Goal: Task Accomplishment & Management: Manage account settings

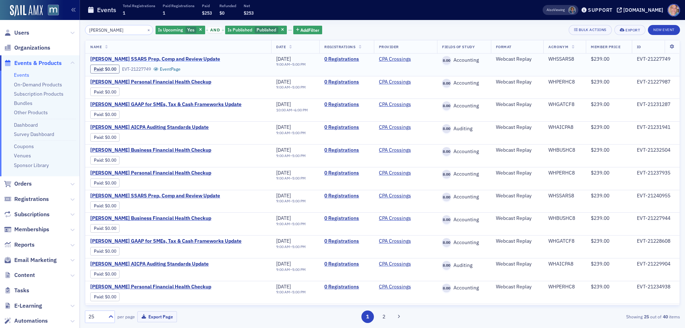
click at [153, 59] on span "Walter Haig's SSARS Prep, Comp and Review Update" at bounding box center [155, 59] width 130 height 6
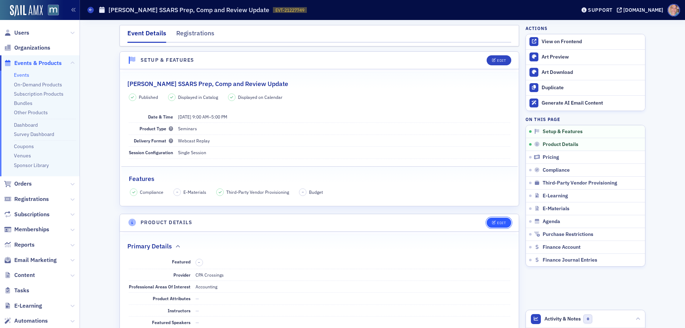
click at [492, 221] on icon "button" at bounding box center [494, 223] width 4 height 4
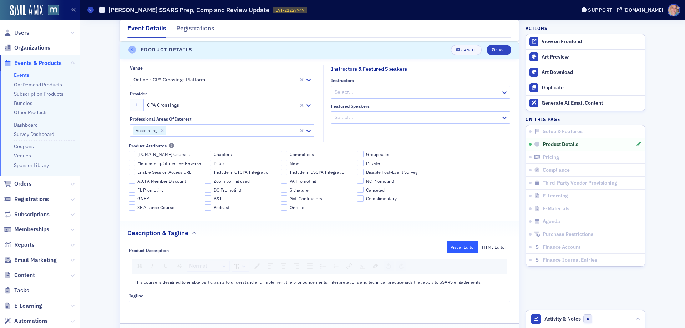
scroll to position [214, 0]
click at [455, 53] on button "Cancel" at bounding box center [466, 50] width 31 height 10
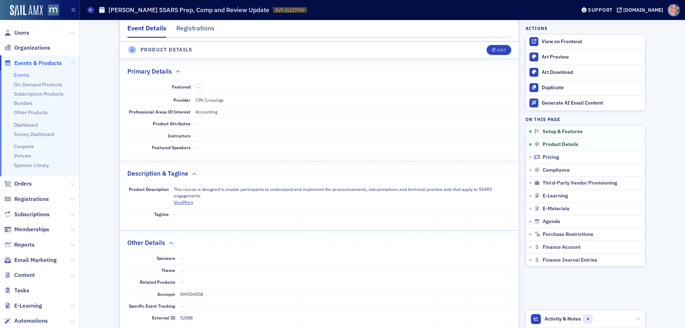
scroll to position [172, 0]
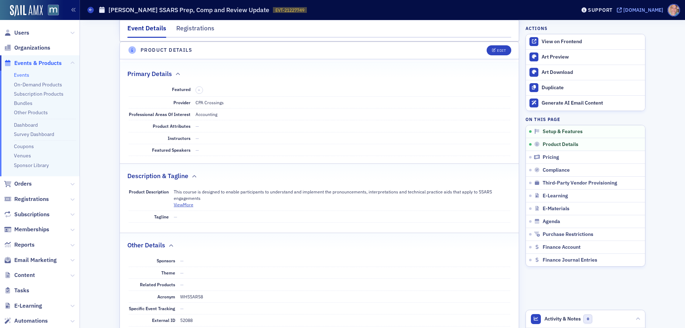
click at [644, 11] on div "[DOMAIN_NAME]" at bounding box center [643, 10] width 40 height 6
click at [36, 85] on link "On-Demand Products" at bounding box center [38, 84] width 48 height 6
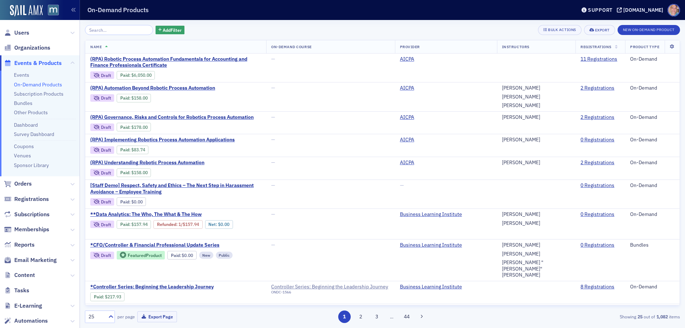
click at [110, 30] on input "search" at bounding box center [119, 30] width 68 height 10
click at [163, 29] on span "Add Filter" at bounding box center [172, 30] width 19 height 6
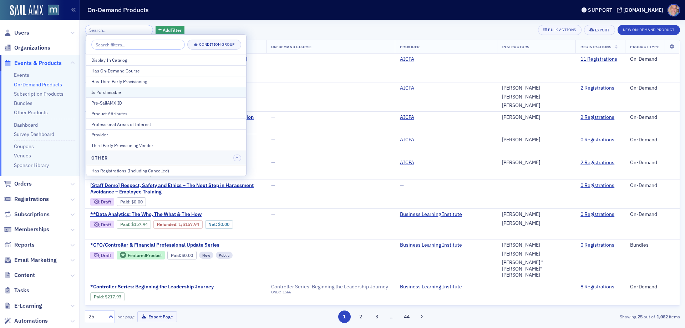
click at [139, 91] on div "Is Purchasable" at bounding box center [166, 92] width 150 height 6
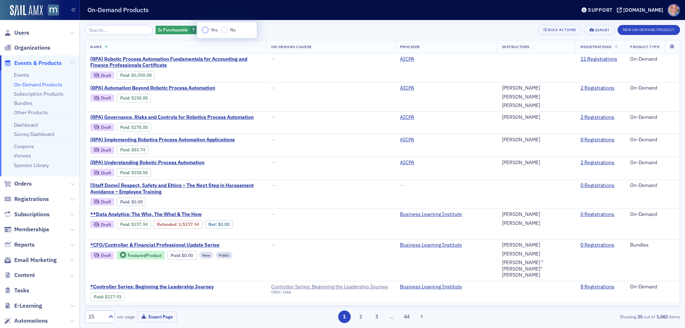
click at [206, 30] on input "Yes" at bounding box center [205, 30] width 6 height 6
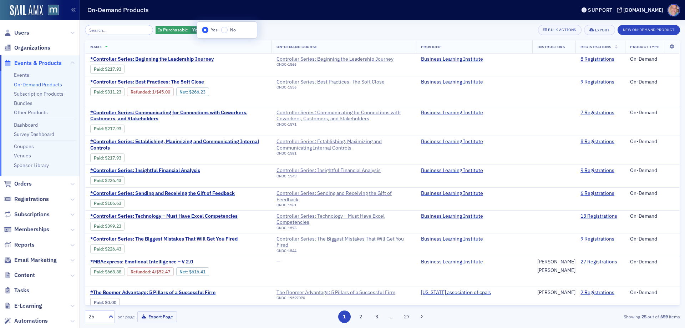
click at [293, 29] on div "Is Purchasable Yes Add Filter Bulk Actions Export New On-Demand Product" at bounding box center [382, 30] width 595 height 10
click at [105, 29] on input "search" at bounding box center [119, 30] width 68 height 10
click at [230, 28] on span "Add Filter" at bounding box center [233, 30] width 19 height 6
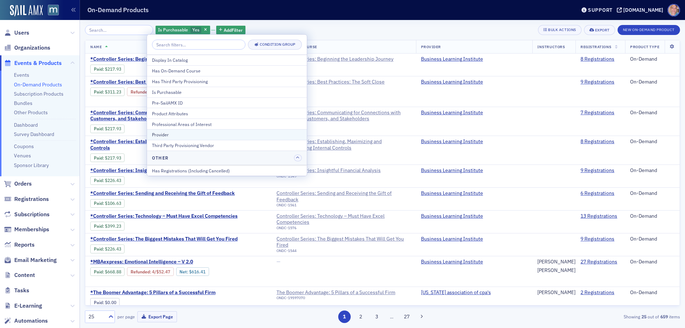
click at [179, 138] on div "Provider" at bounding box center [227, 134] width 150 height 6
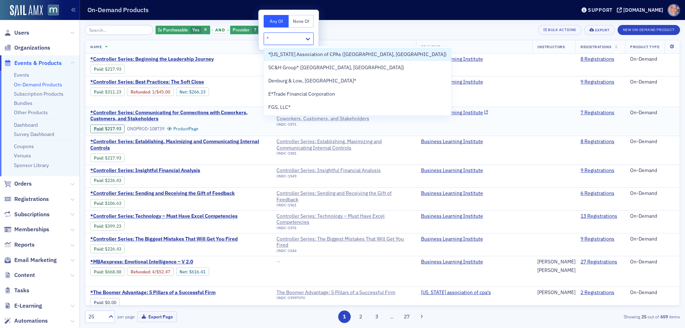
type input "*M"
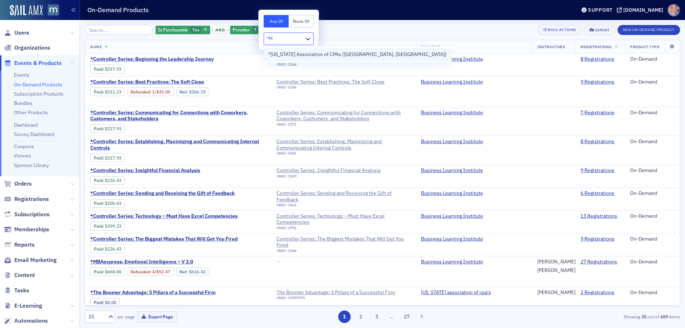
click at [312, 56] on span "*[US_STATE] Association of CPAs ([GEOGRAPHIC_DATA], [GEOGRAPHIC_DATA])" at bounding box center [357, 54] width 178 height 7
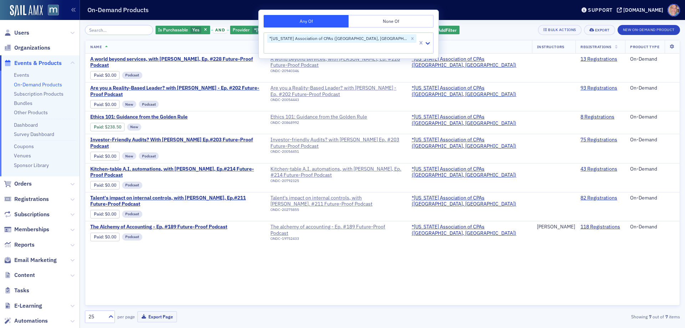
drag, startPoint x: 437, startPoint y: 31, endPoint x: 322, endPoint y: 21, distance: 116.1
click at [437, 31] on div "Is Purchasable Yes and Provider *Maryland Association of CPAs (Timonium, MD) Ad…" at bounding box center [382, 30] width 595 height 10
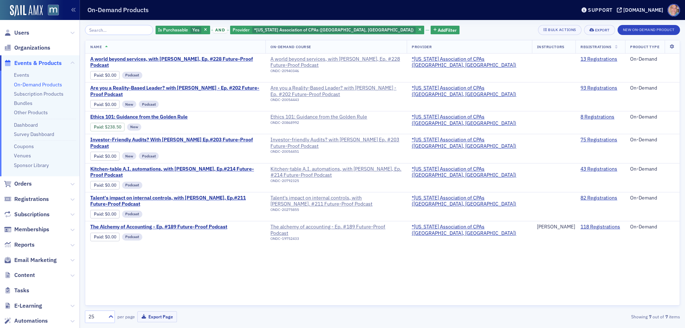
click at [24, 83] on link "On-Demand Products" at bounding box center [38, 84] width 48 height 6
click at [418, 30] on icon "button" at bounding box center [419, 30] width 3 height 4
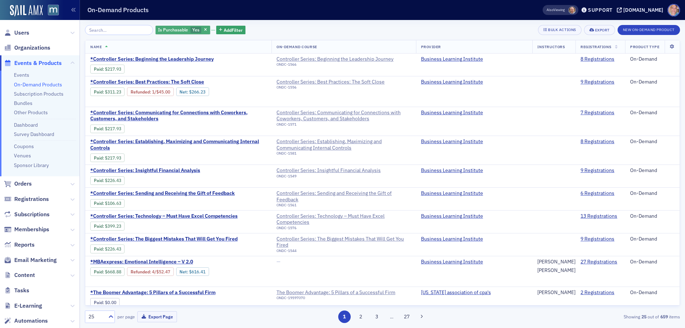
click at [163, 29] on span "Is Purchasable" at bounding box center [173, 30] width 30 height 6
click at [315, 28] on div "Is Purchasable Yes Add Filter Bulk Actions Export New On-Demand Product" at bounding box center [382, 30] width 595 height 10
click at [95, 29] on input "search" at bounding box center [119, 30] width 68 height 10
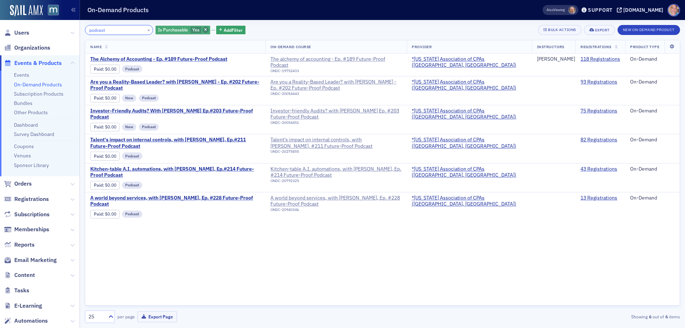
type input "podcast"
click at [204, 31] on icon "button" at bounding box center [205, 30] width 3 height 4
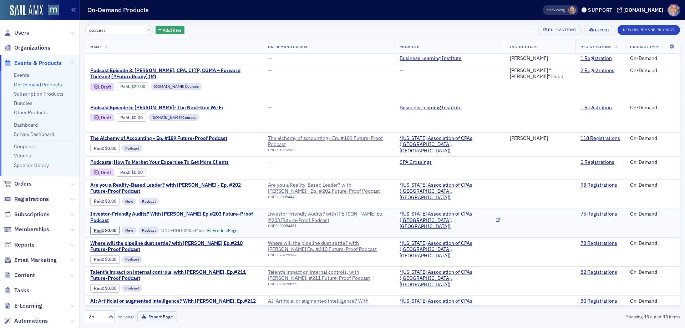
scroll to position [36, 0]
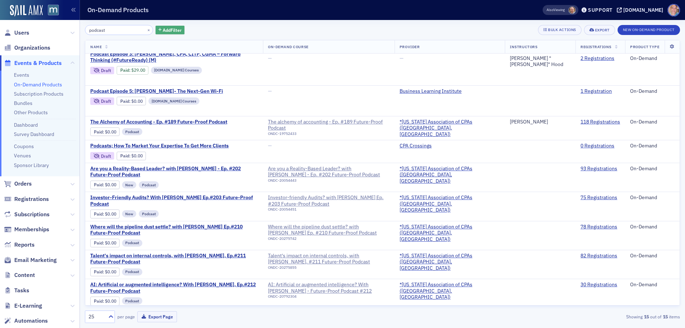
click at [163, 29] on span "Add Filter" at bounding box center [172, 30] width 19 height 6
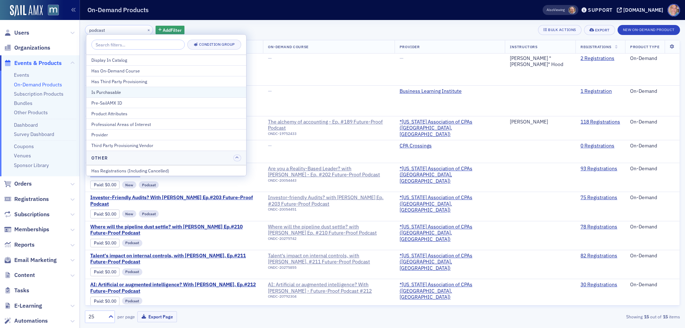
click at [120, 92] on div "Is Purchasable" at bounding box center [166, 92] width 150 height 6
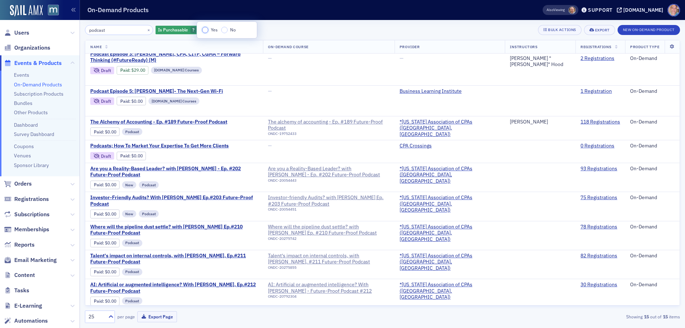
click at [203, 31] on input "Yes" at bounding box center [205, 30] width 6 height 6
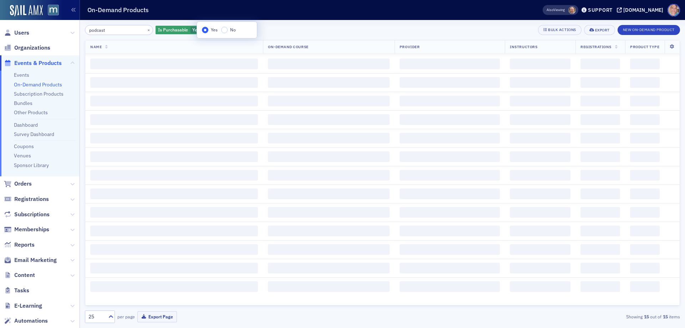
click at [302, 31] on div "podcast × Is Purchasable Yes Add Filter Bulk Actions Export New On-Demand Produ…" at bounding box center [382, 30] width 595 height 10
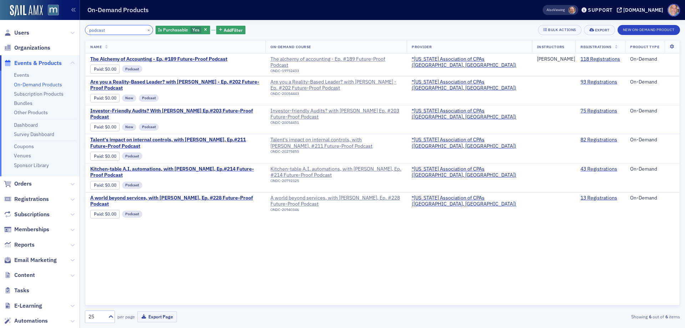
click at [114, 30] on input "podcast" at bounding box center [119, 30] width 68 height 10
click at [590, 58] on link "118 Registrations" at bounding box center [600, 59] width 40 height 6
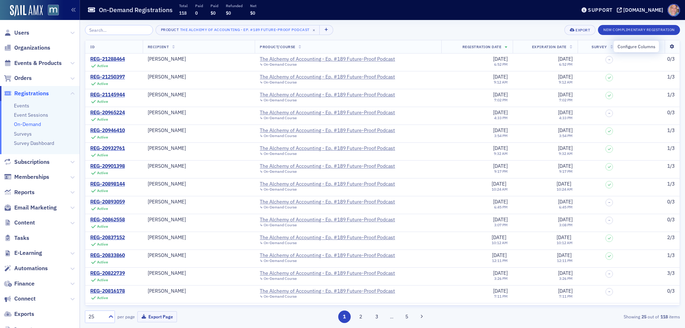
click at [667, 47] on icon at bounding box center [672, 47] width 15 height 4
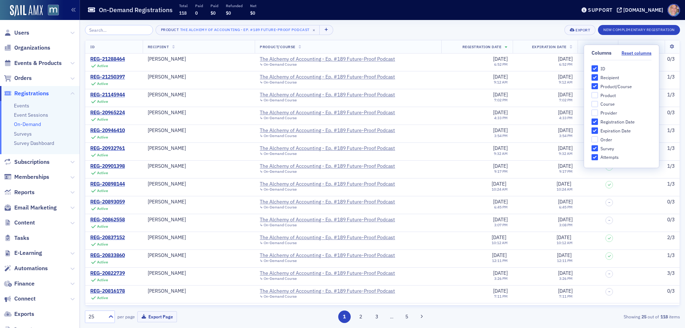
click at [445, 29] on div "Product The Alchemy of Accounting - Ep. #189 Future-Proof Podcast × Export New …" at bounding box center [382, 30] width 595 height 10
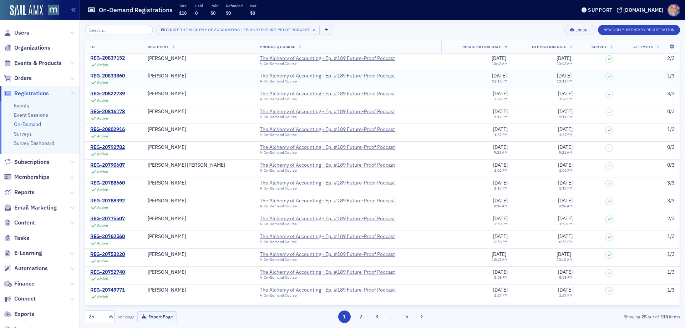
scroll to position [194, 0]
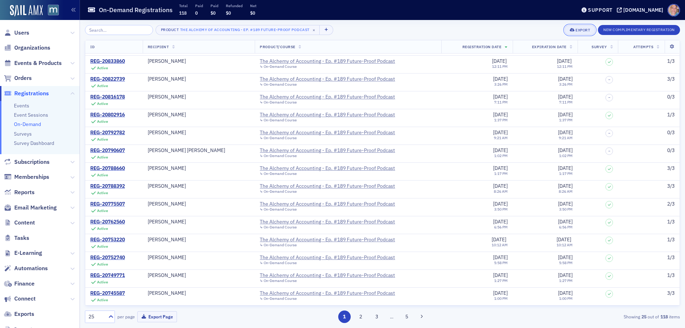
click at [572, 30] on icon "button" at bounding box center [572, 30] width 5 height 4
click at [542, 51] on button "Export All ( 118 On-Demand Registrations )" at bounding box center [547, 53] width 93 height 11
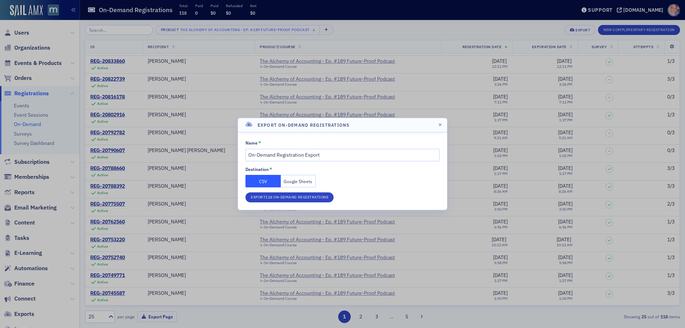
click at [311, 181] on button "Google Sheets" at bounding box center [298, 181] width 35 height 12
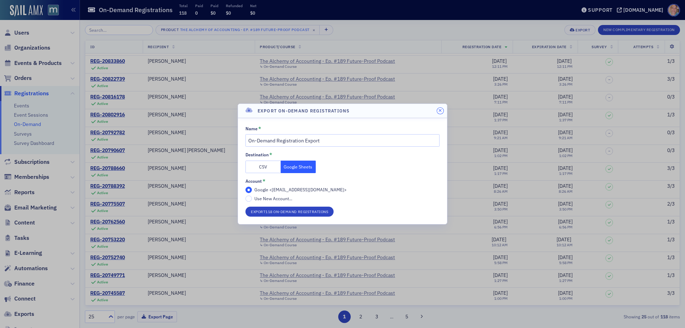
click at [440, 110] on icon "button" at bounding box center [439, 110] width 3 height 4
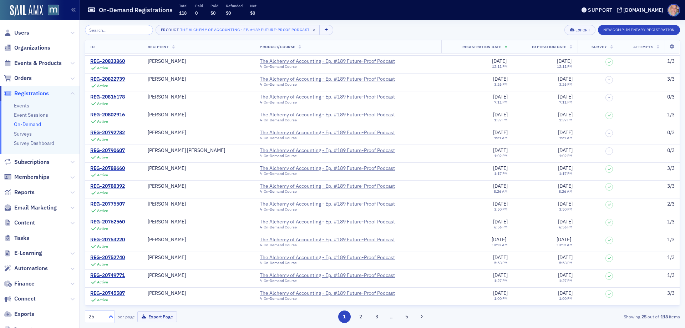
click at [108, 316] on icon at bounding box center [110, 316] width 7 height 7
click at [91, 285] on span "250" at bounding box center [94, 285] width 9 height 7
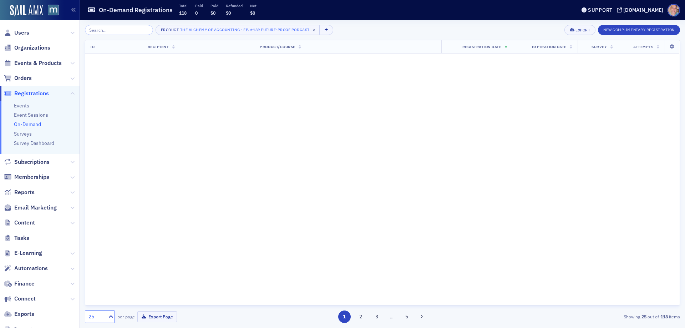
scroll to position [0, 0]
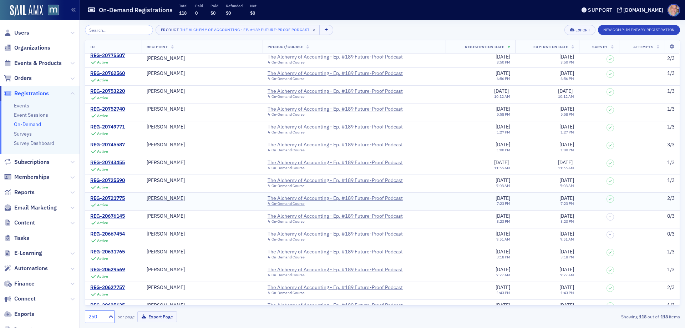
scroll to position [321, 0]
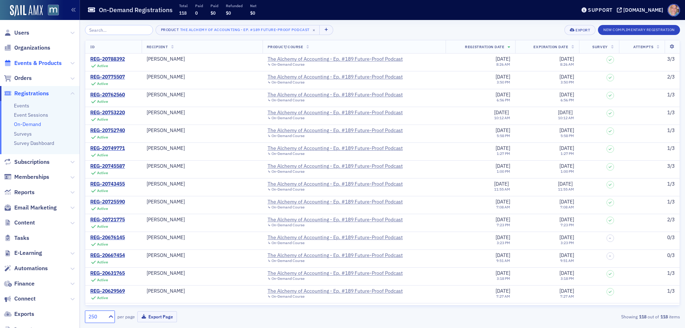
click at [30, 62] on span "Events & Products" at bounding box center [37, 63] width 47 height 8
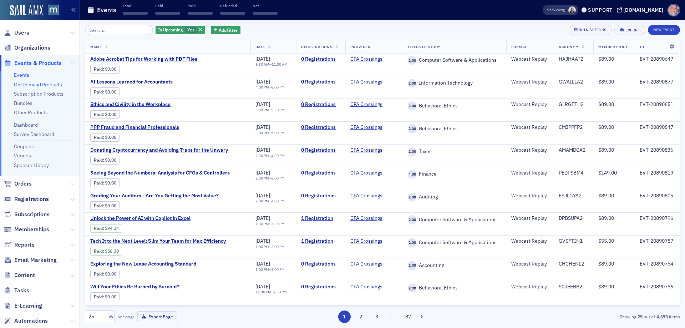
click at [31, 85] on link "On-Demand Products" at bounding box center [38, 84] width 48 height 6
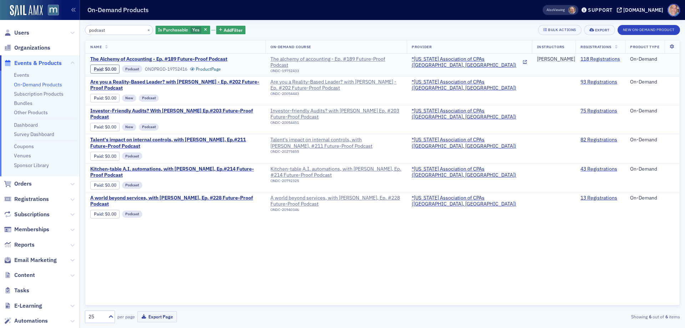
click at [602, 59] on link "118 Registrations" at bounding box center [600, 59] width 40 height 6
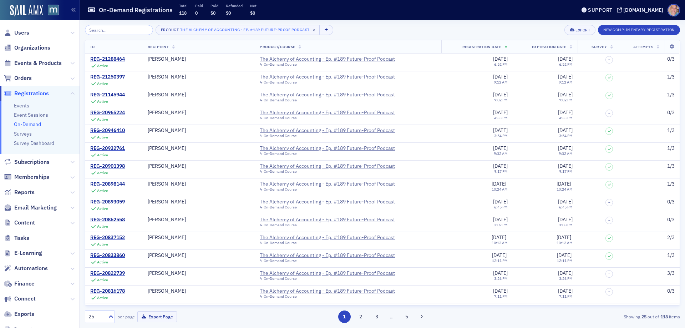
click at [96, 316] on div "25" at bounding box center [96, 316] width 16 height 7
click at [99, 286] on div "250" at bounding box center [100, 285] width 21 height 7
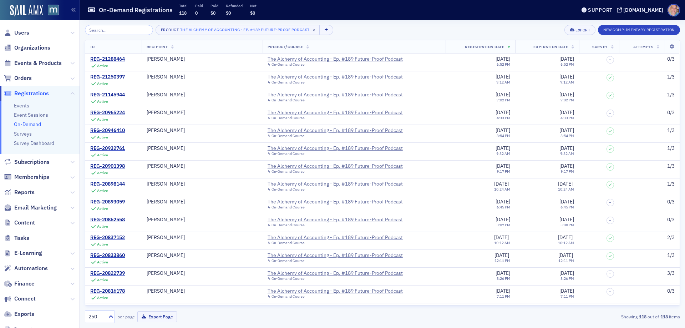
click at [489, 47] on span "Registration Date" at bounding box center [484, 46] width 39 height 5
click at [48, 63] on span "Events & Products" at bounding box center [37, 63] width 47 height 8
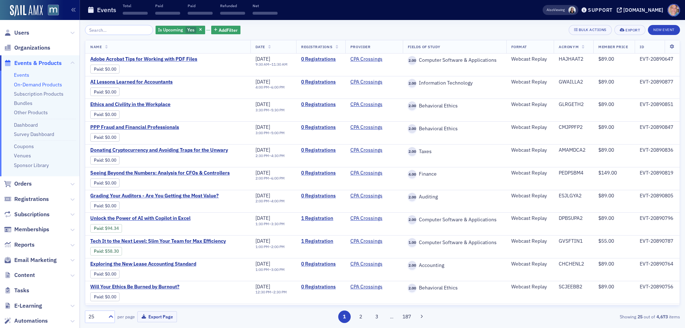
click at [36, 84] on link "On-Demand Products" at bounding box center [38, 84] width 48 height 6
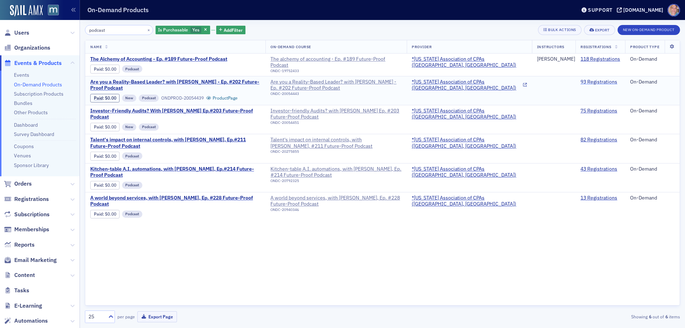
click at [598, 81] on link "93 Registrations" at bounding box center [598, 82] width 37 height 6
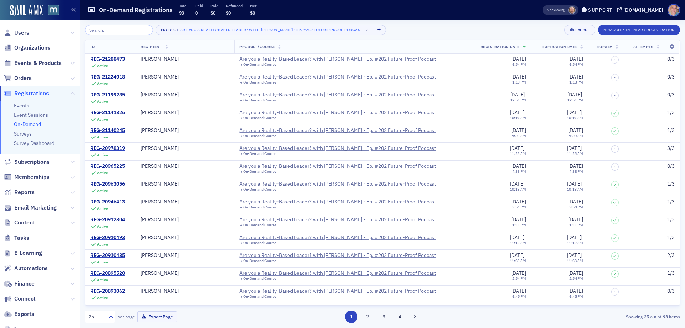
click at [102, 319] on div "25" at bounding box center [96, 316] width 16 height 7
click at [97, 288] on span "250" at bounding box center [94, 285] width 9 height 7
click at [502, 45] on th "Registration Date" at bounding box center [499, 46] width 62 height 13
click at [32, 60] on span "Events & Products" at bounding box center [37, 63] width 47 height 8
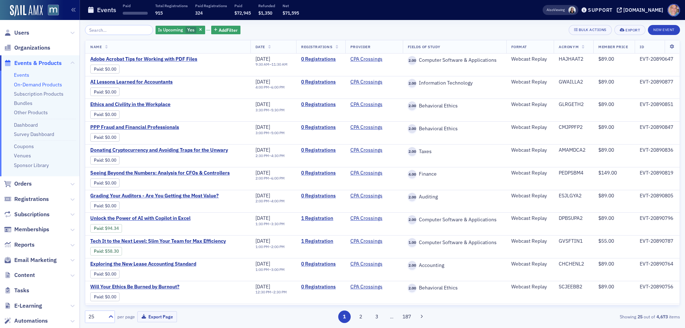
click at [34, 86] on link "On-Demand Products" at bounding box center [38, 84] width 48 height 6
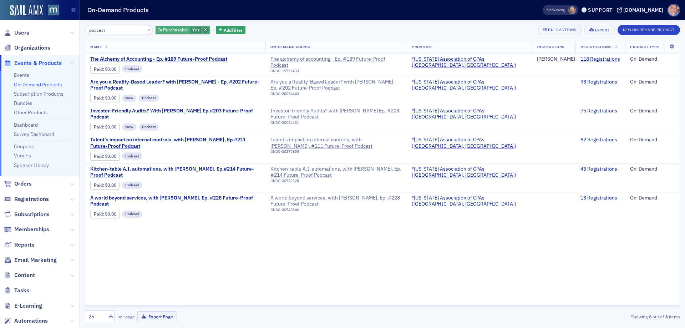
click at [203, 31] on span "button" at bounding box center [206, 30] width 6 height 6
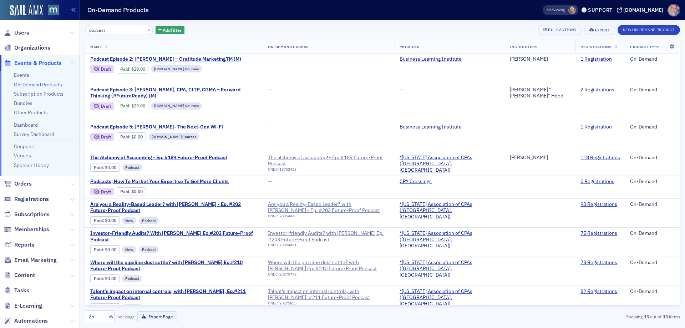
click at [260, 32] on div "podcast × Add Filter Bulk Actions Export New On-Demand Product" at bounding box center [382, 30] width 595 height 10
click at [21, 73] on link "Events" at bounding box center [21, 75] width 15 height 6
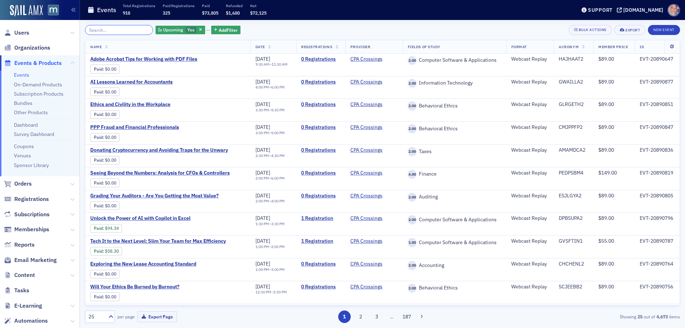
click at [125, 30] on input "search" at bounding box center [119, 30] width 68 height 10
paste input "Small Firm Issues"
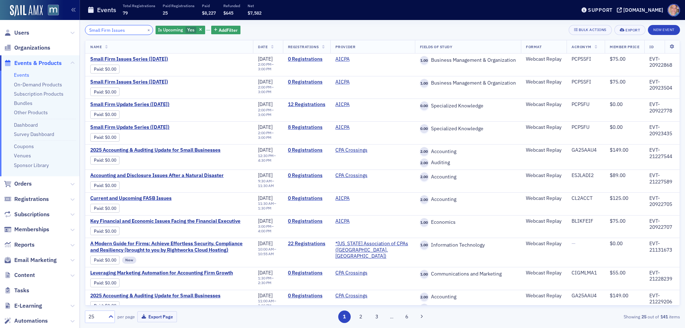
type input "Small Firm Issues"
click at [134, 82] on span "Small Firm Issues Series (12/10/2025)" at bounding box center [150, 82] width 120 height 6
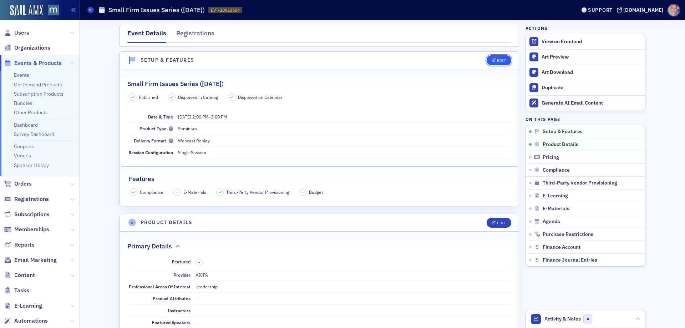
click at [492, 62] on icon "button" at bounding box center [494, 61] width 4 height 4
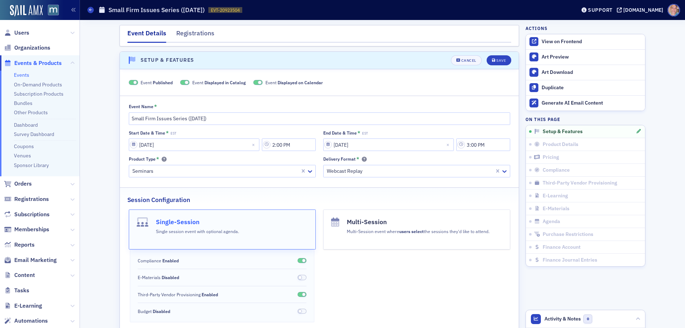
scroll to position [10, 0]
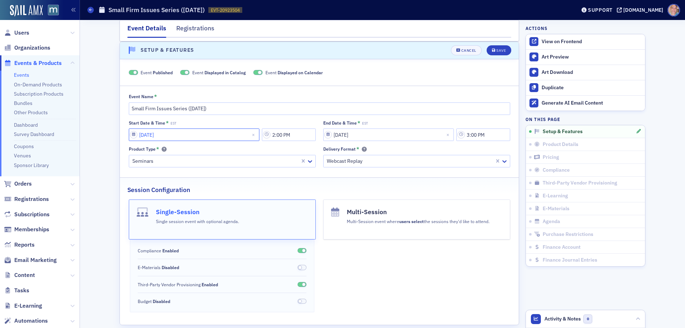
click at [130, 133] on input "12/10/2025" at bounding box center [194, 134] width 131 height 12
select select "11"
select select "2025"
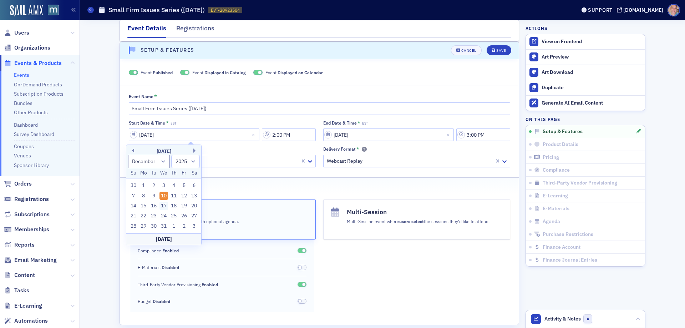
click at [165, 204] on div "17" at bounding box center [163, 206] width 9 height 9
type input "12/17/2025"
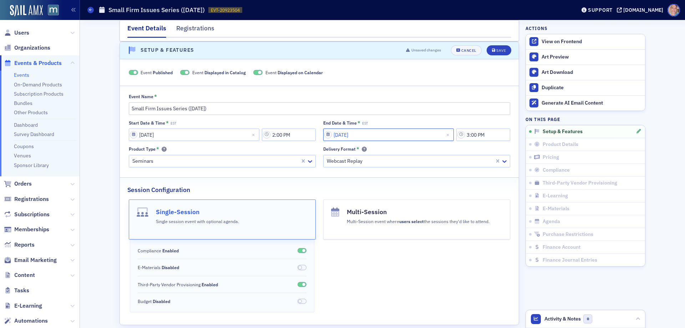
click at [347, 136] on input "12/10/2025" at bounding box center [388, 134] width 131 height 12
select select "11"
select select "2025"
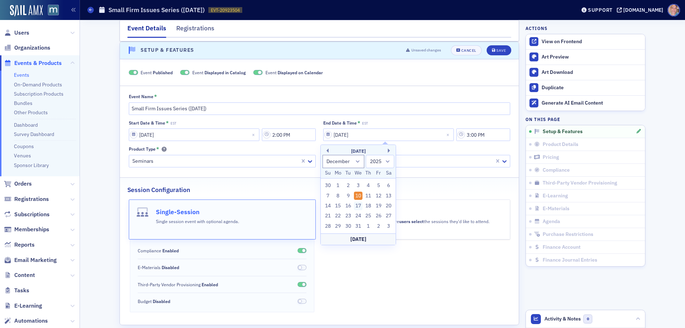
click at [358, 204] on div "17" at bounding box center [358, 206] width 9 height 9
type input "12/17/2025"
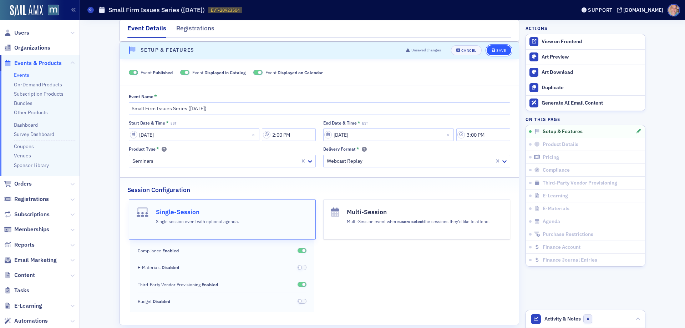
click at [496, 49] on div "Save" at bounding box center [501, 51] width 10 height 4
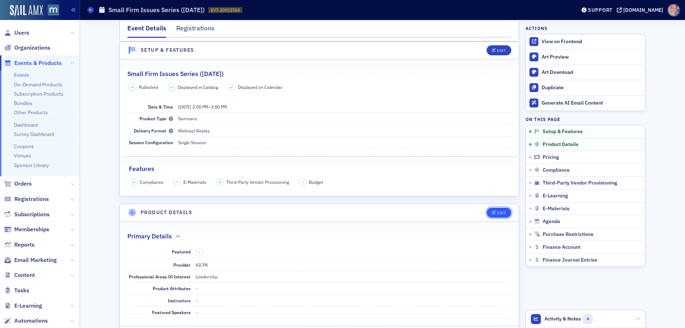
click at [493, 211] on icon "button" at bounding box center [494, 213] width 4 height 4
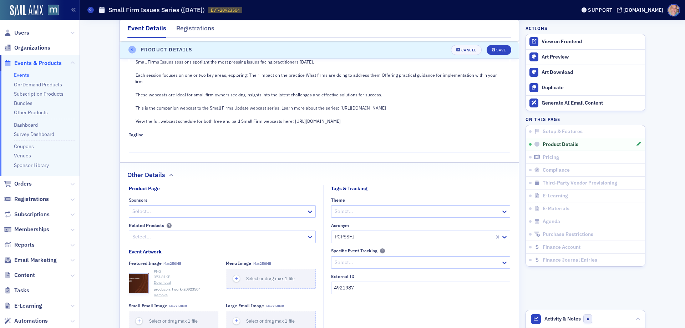
scroll to position [529, 0]
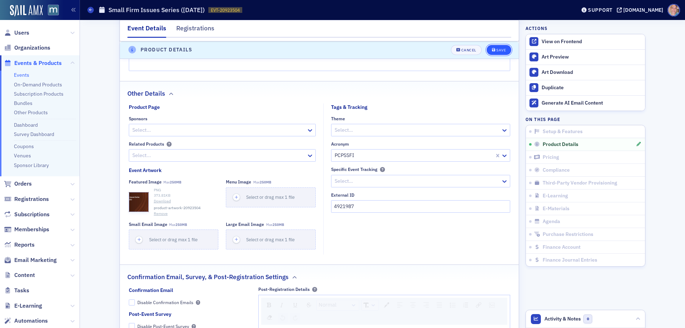
drag, startPoint x: 493, startPoint y: 49, endPoint x: 492, endPoint y: 53, distance: 4.0
click at [493, 49] on span "Save" at bounding box center [499, 50] width 14 height 4
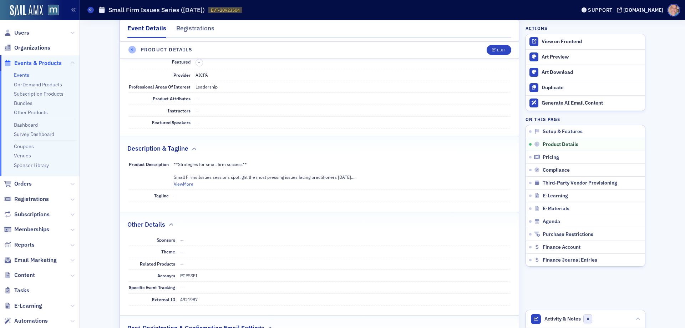
scroll to position [172, 0]
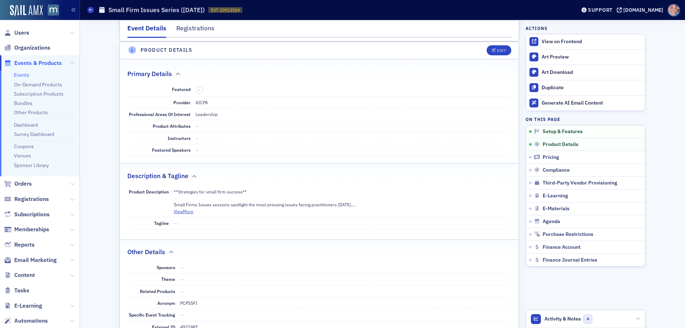
click at [24, 73] on link "Events" at bounding box center [21, 75] width 15 height 6
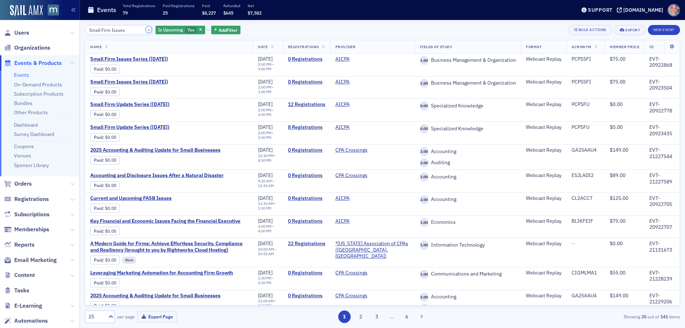
click at [146, 30] on button "×" at bounding box center [149, 29] width 6 height 6
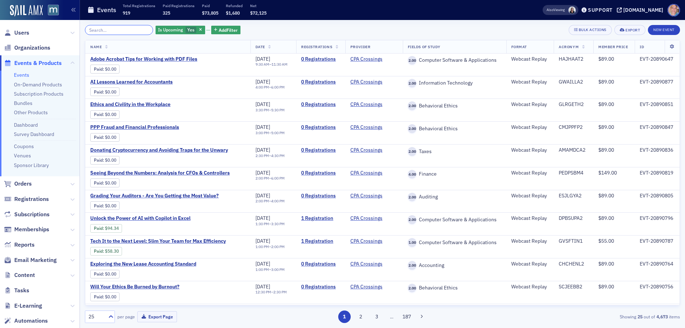
click at [123, 31] on input "search" at bounding box center [119, 30] width 68 height 10
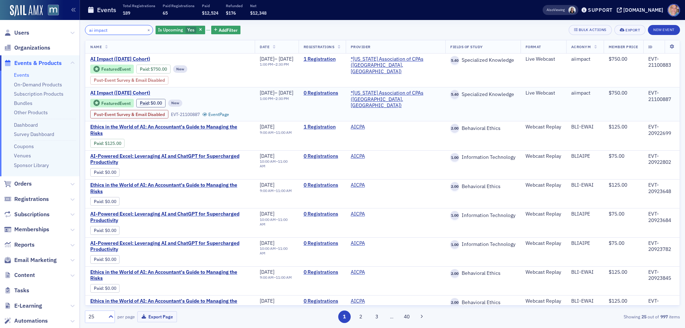
type input "ai impact"
click at [131, 94] on span "AI Impact (November 2025 Cohort)" at bounding box center [150, 93] width 120 height 6
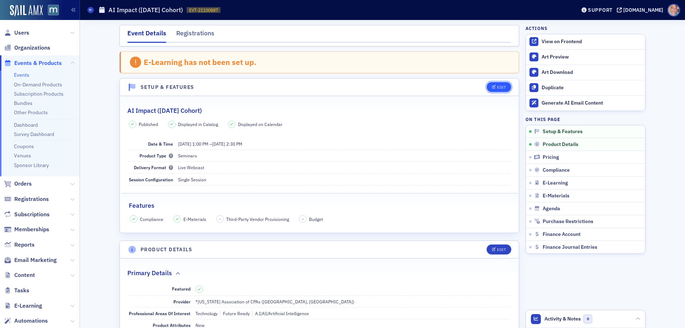
click at [493, 87] on span "Edit" at bounding box center [499, 87] width 14 height 4
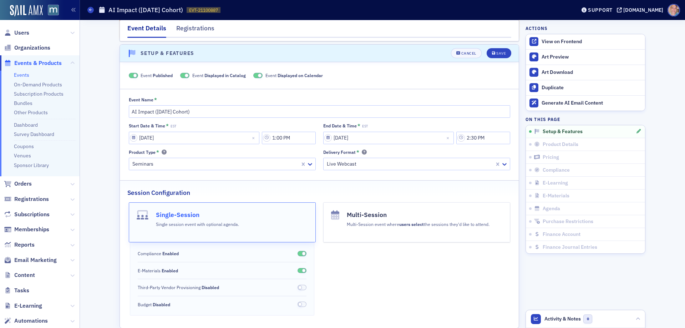
scroll to position [37, 0]
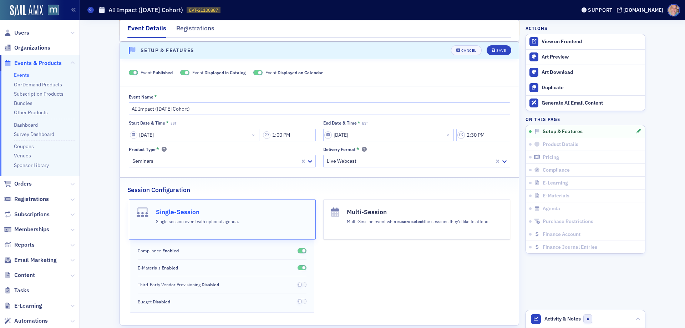
click at [182, 73] on span at bounding box center [184, 72] width 9 height 5
click at [262, 73] on span at bounding box center [266, 72] width 9 height 5
click at [488, 52] on button "Save" at bounding box center [499, 50] width 25 height 10
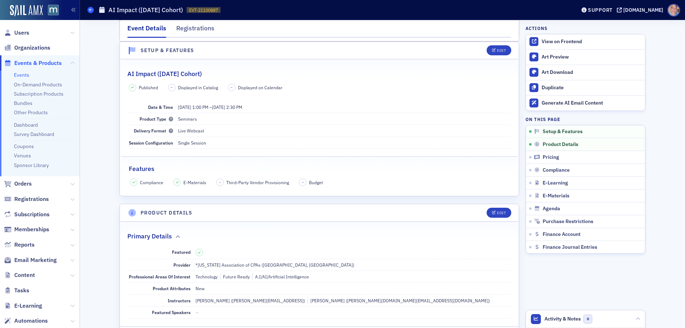
click at [91, 12] on span at bounding box center [90, 10] width 6 height 6
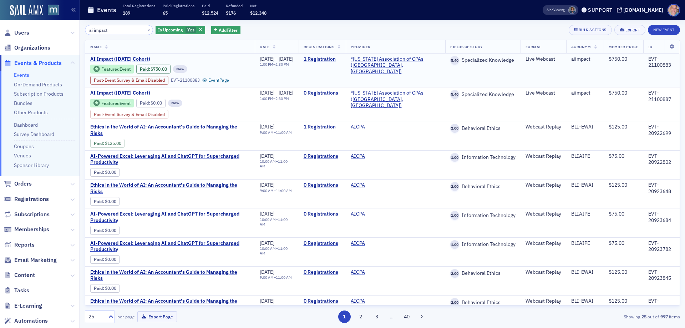
click at [130, 59] on span "AI Impact (September 2025 Cohort)" at bounding box center [150, 59] width 120 height 6
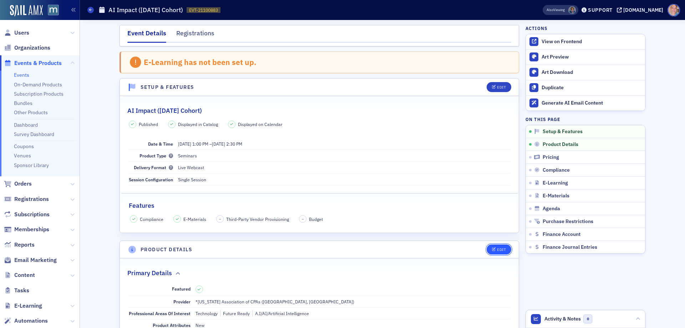
click at [502, 251] on div "Edit" at bounding box center [501, 250] width 9 height 4
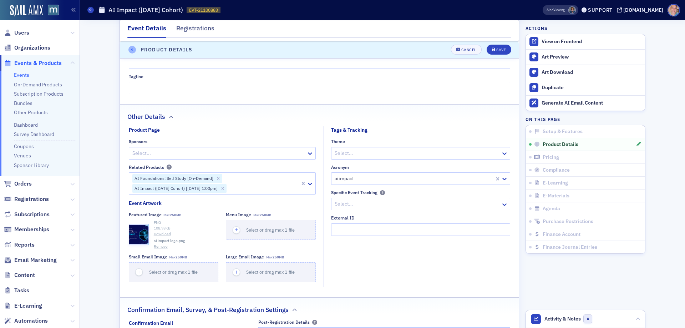
scroll to position [627, 0]
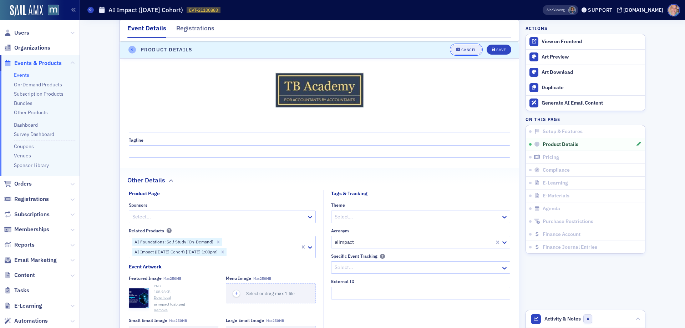
click at [465, 48] on div "Cancel" at bounding box center [468, 50] width 15 height 4
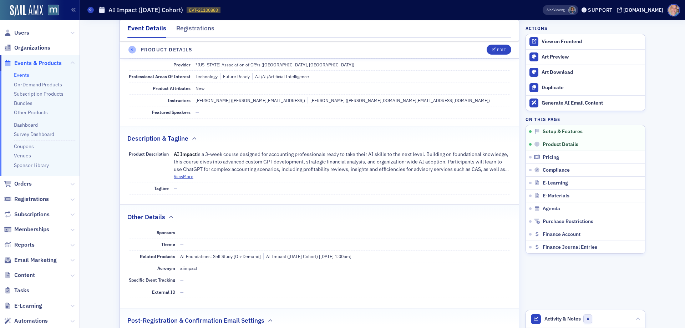
scroll to position [199, 0]
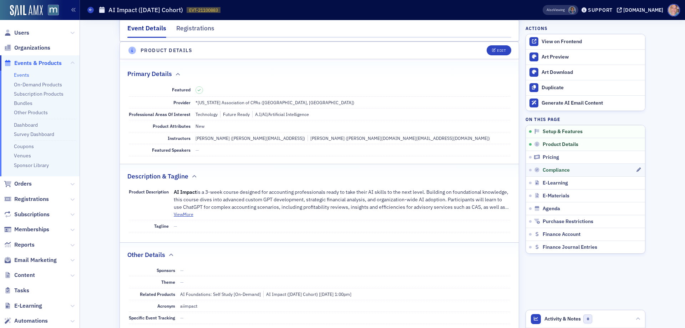
click at [567, 174] on link "Compliance" at bounding box center [585, 169] width 119 height 13
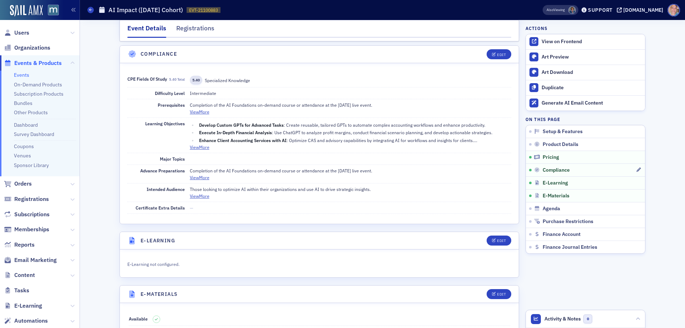
scroll to position [812, 0]
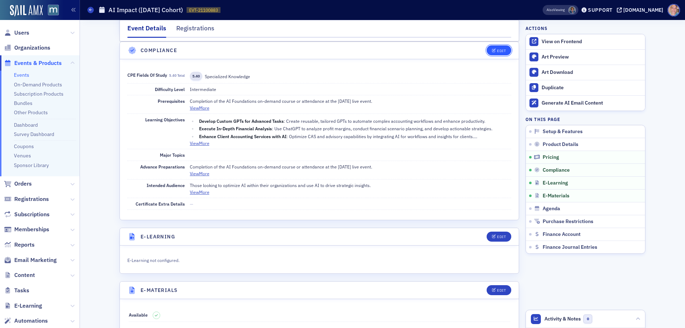
click at [487, 54] on button "Edit" at bounding box center [499, 50] width 25 height 10
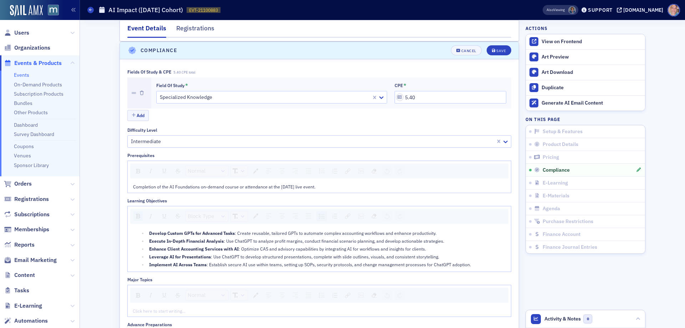
click at [165, 189] on span "Completion of the AI Foundations on-demand course or attendance at the 4/29/202…" at bounding box center [224, 187] width 182 height 6
click at [261, 190] on div "Completion of the AI Foundations on-demand course or attendance at an AI Founda…" at bounding box center [319, 186] width 383 height 11
click at [261, 189] on span "Completion of the AI Foundations on-demand course or attendance at an AI Founda…" at bounding box center [246, 187] width 226 height 6
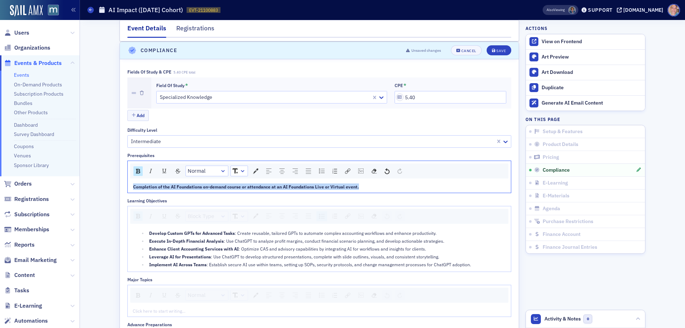
click at [261, 189] on span "Completion of the AI Foundations on-demand course or attendance at an AI Founda…" at bounding box center [246, 187] width 226 height 6
click at [165, 185] on span "Completion of the AI Foundations on-demand course or attendance at an AI Founda…" at bounding box center [246, 187] width 226 height 6
click at [165, 186] on span "Completion of the AI Foundations on-demand course or attendance at an AI Founda…" at bounding box center [246, 187] width 226 height 6
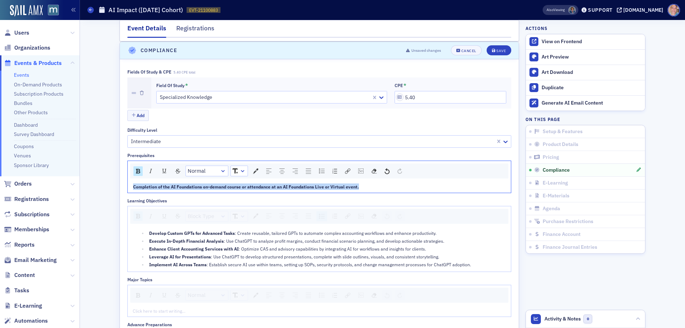
click at [165, 187] on span "Completion of the AI Foundations on-demand course or attendance at an AI Founda…" at bounding box center [246, 187] width 226 height 6
click at [136, 171] on img "rdw-inline-control" at bounding box center [138, 171] width 4 height 5
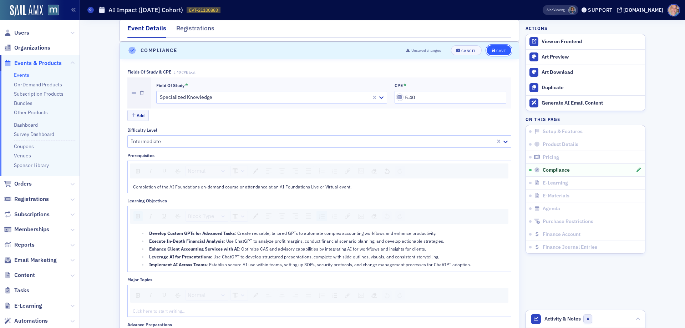
click at [501, 52] on div "Save" at bounding box center [501, 51] width 10 height 4
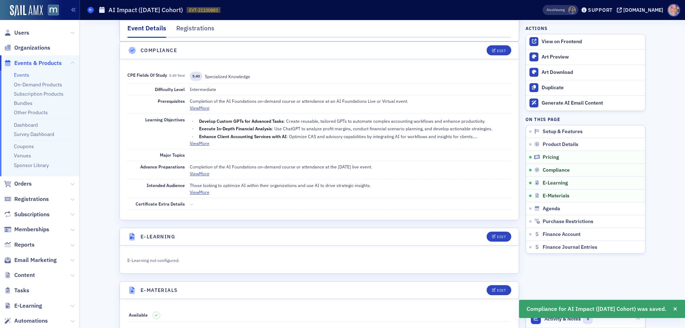
click at [91, 10] on icon at bounding box center [90, 9] width 3 height 3
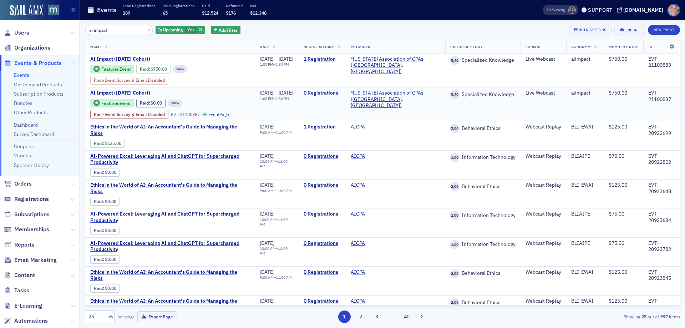
click at [139, 92] on span "AI Impact (November 2025 Cohort)" at bounding box center [150, 93] width 120 height 6
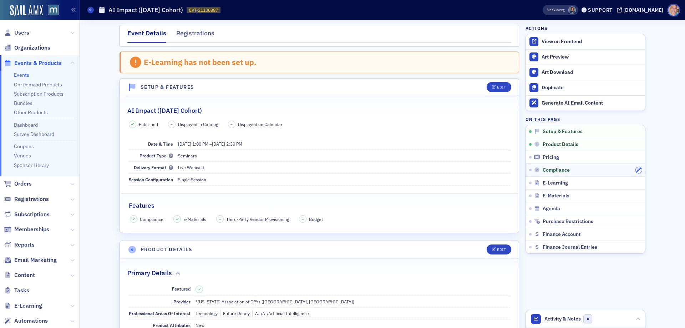
click at [636, 170] on icon "button" at bounding box center [638, 170] width 4 height 4
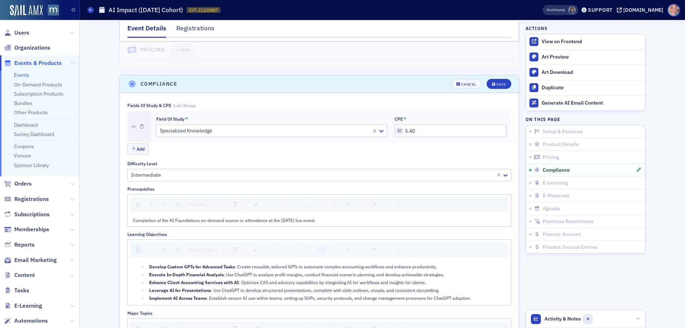
scroll to position [812, 0]
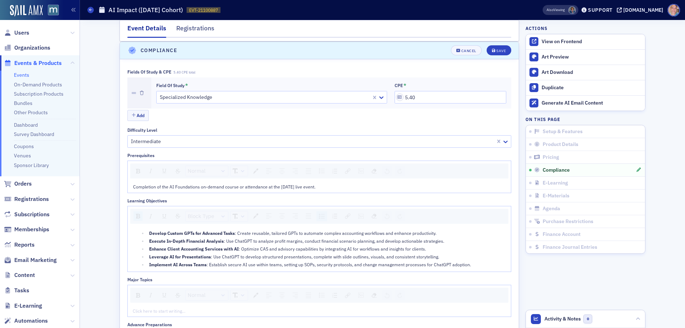
click at [181, 188] on span "Completion of the AI Foundations on-demand course or attendance at the 4/29/202…" at bounding box center [224, 187] width 182 height 6
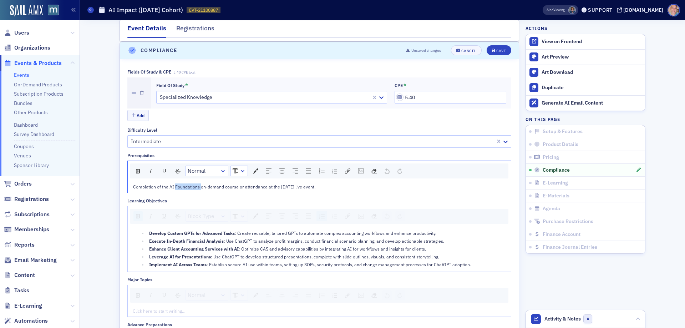
click at [181, 188] on span "Completion of the AI Foundations on-demand course or attendance at the 4/29/202…" at bounding box center [224, 187] width 182 height 6
click at [187, 187] on span "Completion of the AI Foundations on-demand course or attendance at an AI Founda…" at bounding box center [246, 187] width 226 height 6
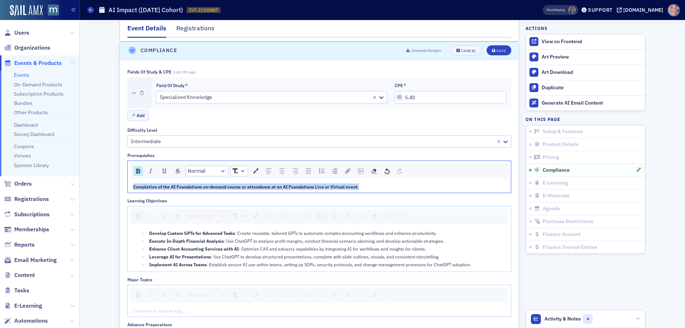
click at [187, 187] on span "Completion of the AI Foundations on-demand course or attendance at an AI Founda…" at bounding box center [246, 187] width 226 height 6
click at [136, 171] on img "rdw-inline-control" at bounding box center [138, 171] width 4 height 5
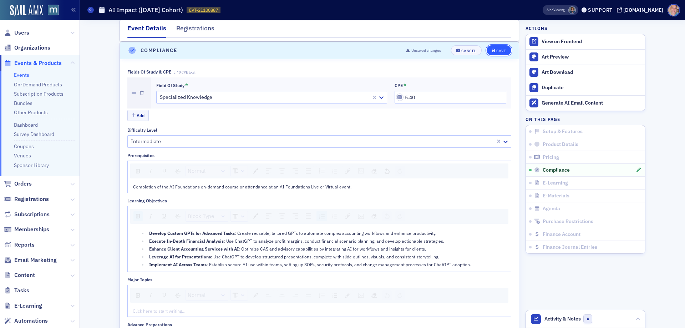
click at [499, 49] on div "Save" at bounding box center [501, 51] width 10 height 4
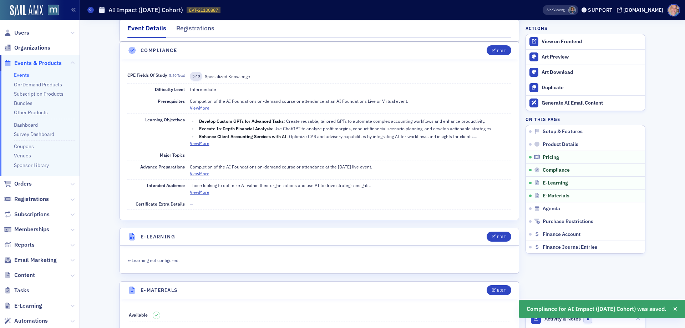
click at [20, 73] on link "Events" at bounding box center [21, 75] width 15 height 6
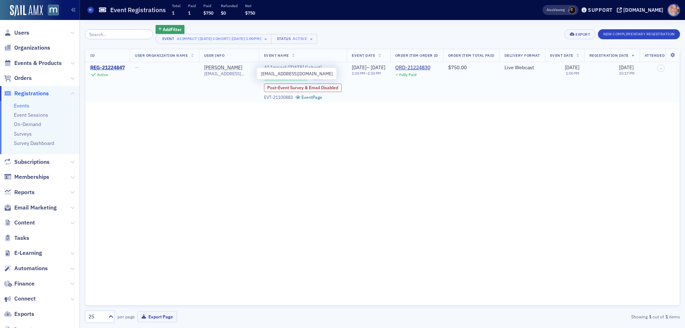
click at [222, 75] on span "krissajeffers@gmail.com" at bounding box center [229, 73] width 50 height 5
click at [222, 75] on span "[EMAIL_ADDRESS][DOMAIN_NAME]" at bounding box center [229, 73] width 50 height 5
copy span "[EMAIL_ADDRESS][DOMAIN_NAME]"
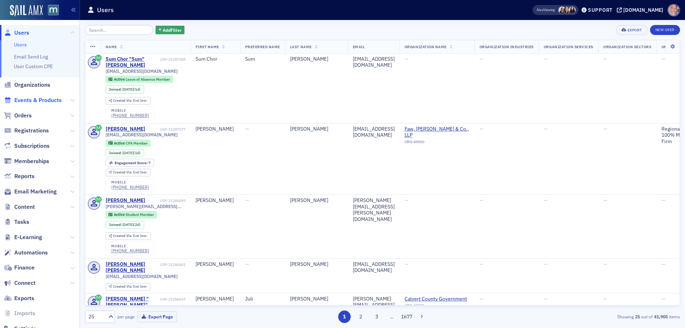
click at [30, 98] on span "Events & Products" at bounding box center [37, 100] width 47 height 8
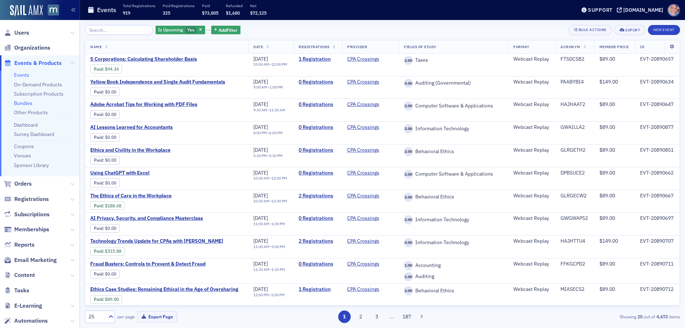
click at [23, 102] on link "Bundles" at bounding box center [23, 103] width 19 height 6
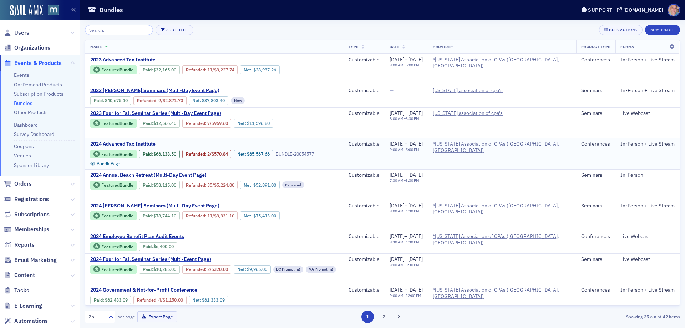
scroll to position [214, 0]
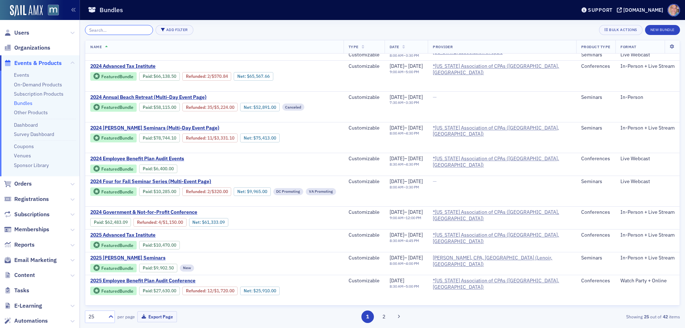
click at [102, 27] on input "search" at bounding box center [119, 30] width 68 height 10
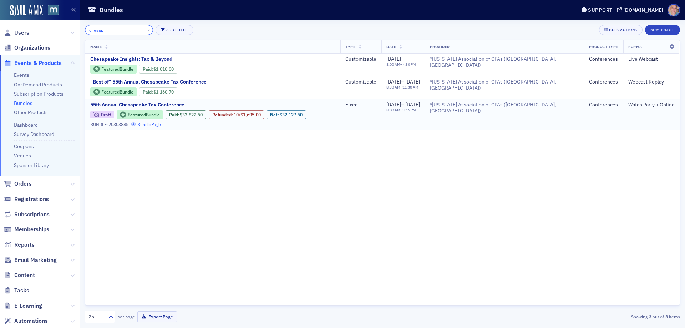
type input "chesap"
click at [131, 124] on link "Bundle Page" at bounding box center [146, 124] width 30 height 5
click at [146, 30] on button "×" at bounding box center [149, 29] width 6 height 6
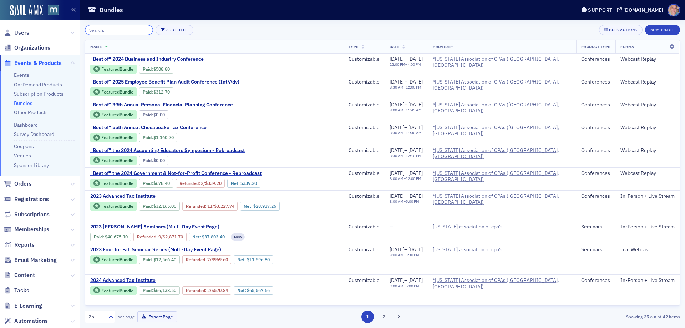
click at [121, 30] on input "search" at bounding box center [119, 30] width 68 height 10
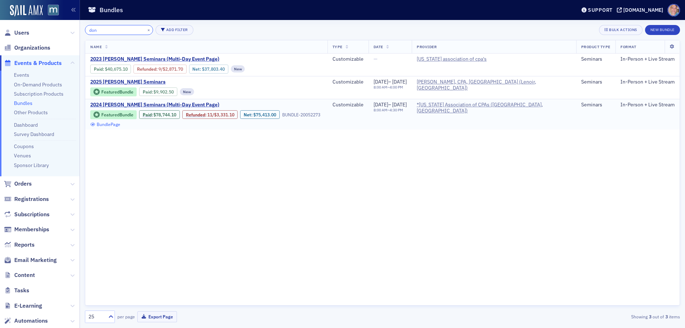
type input "don"
click at [146, 31] on button "×" at bounding box center [149, 29] width 6 height 6
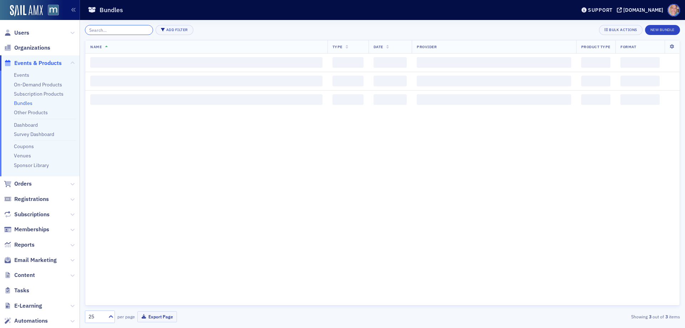
click at [115, 31] on input "search" at bounding box center [119, 30] width 68 height 10
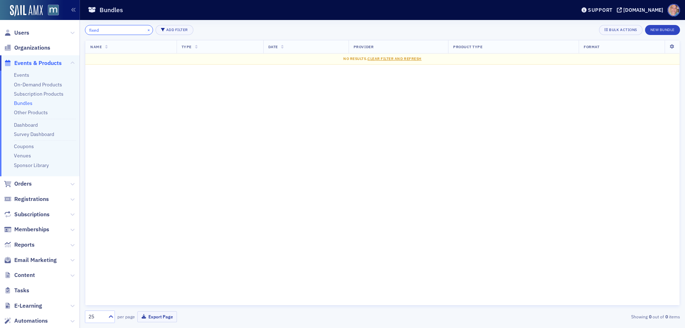
type input "fixed"
click at [146, 30] on button "×" at bounding box center [149, 29] width 6 height 6
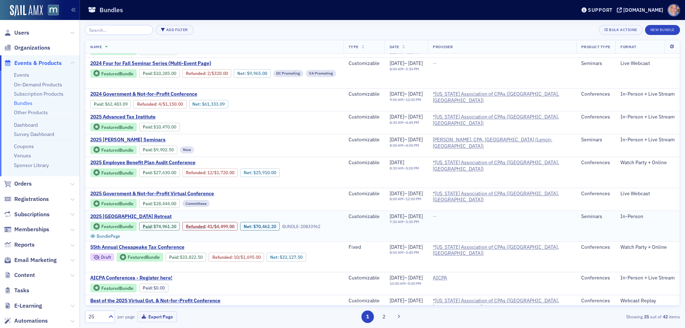
scroll to position [390, 0]
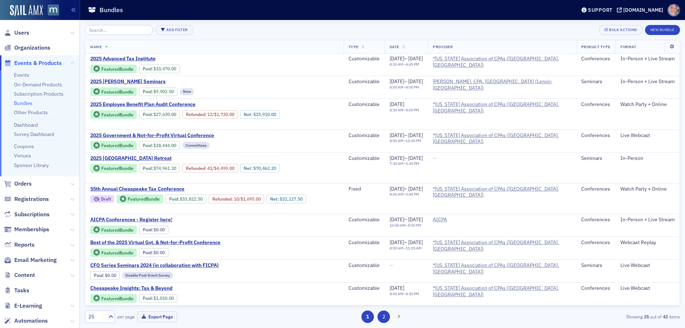
click at [386, 318] on button "2" at bounding box center [383, 316] width 12 height 12
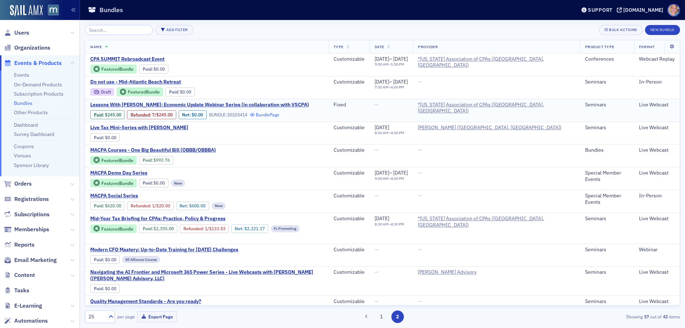
click at [275, 116] on link "Bundle Page" at bounding box center [265, 114] width 30 height 5
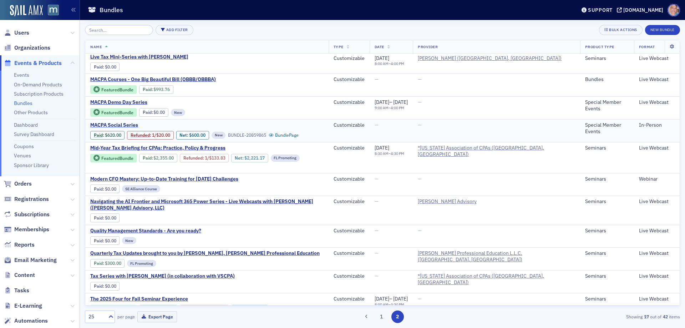
scroll to position [71, 0]
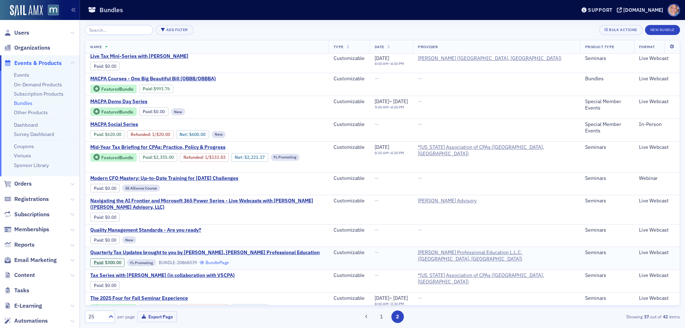
click at [220, 263] on link "Bundle Page" at bounding box center [214, 262] width 30 height 5
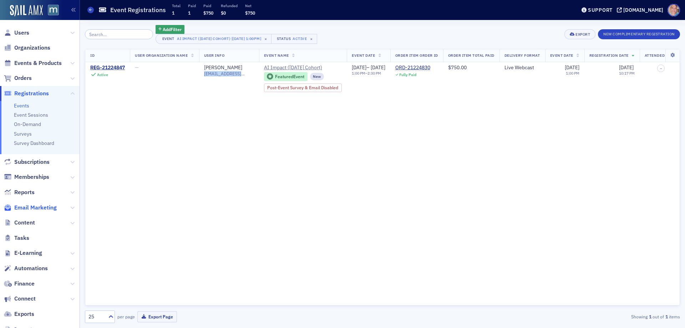
click at [45, 209] on span "Email Marketing" at bounding box center [35, 208] width 42 height 8
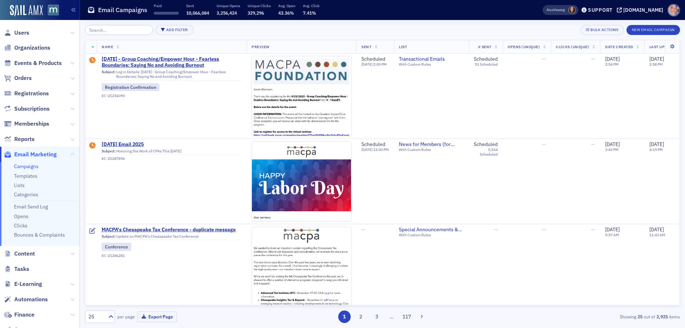
click at [27, 166] on link "Campaigns" at bounding box center [26, 166] width 25 height 6
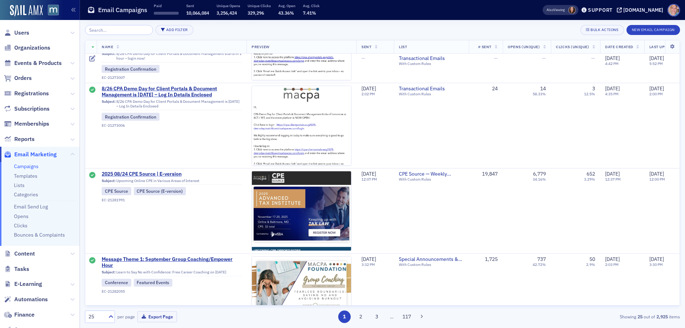
scroll to position [1463, 0]
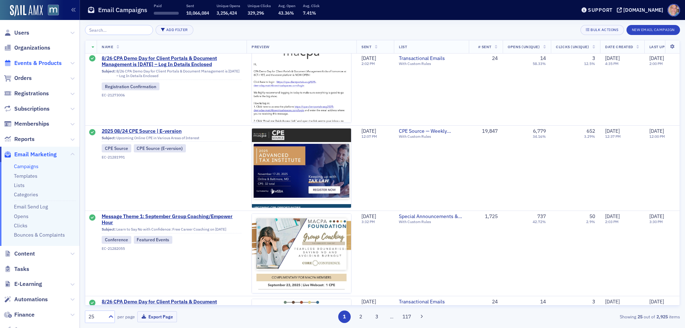
click at [41, 64] on span "Events & Products" at bounding box center [37, 63] width 47 height 8
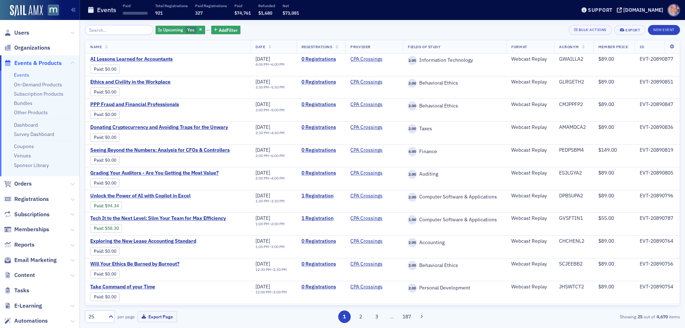
click at [24, 75] on link "Events" at bounding box center [21, 75] width 15 height 6
drag, startPoint x: 98, startPoint y: 32, endPoint x: 141, endPoint y: 22, distance: 43.2
click at [98, 31] on input "search" at bounding box center [119, 30] width 68 height 10
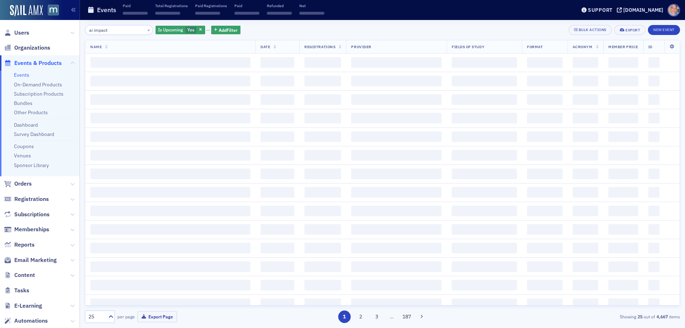
type input "ai impact"
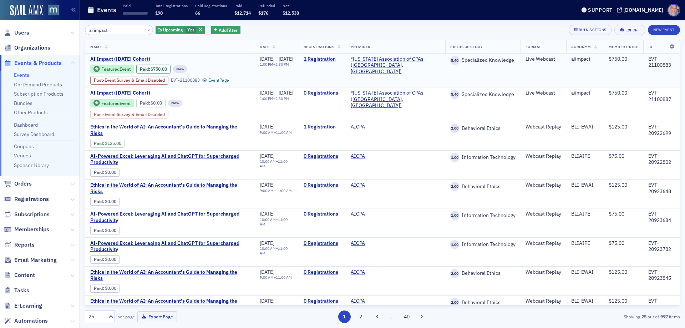
click at [122, 57] on span "AI Impact (September 2025 Cohort)" at bounding box center [150, 59] width 120 height 6
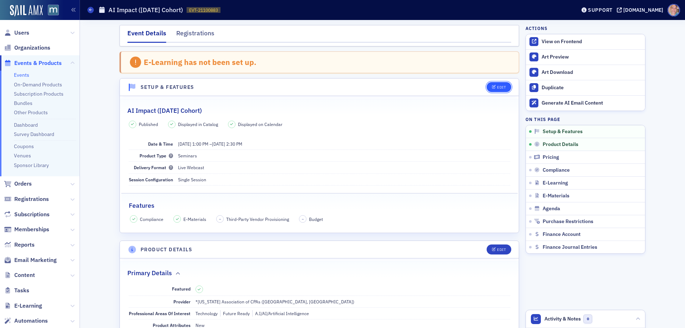
click at [500, 86] on div "Edit" at bounding box center [501, 87] width 9 height 4
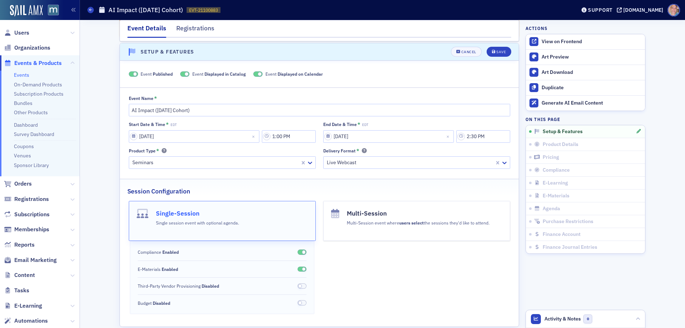
scroll to position [37, 0]
drag, startPoint x: 152, startPoint y: 108, endPoint x: 260, endPoint y: 109, distance: 108.1
click at [260, 109] on input "AI Impact (September 2025 Cohort)" at bounding box center [319, 108] width 381 height 12
type input "AI Impact"
click at [135, 137] on input "09/04/2025" at bounding box center [194, 135] width 131 height 12
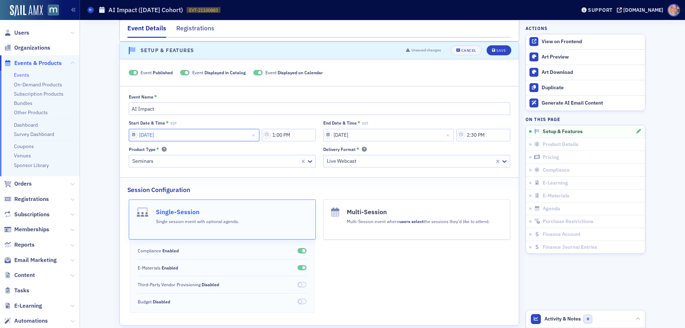
select select "8"
select select "2025"
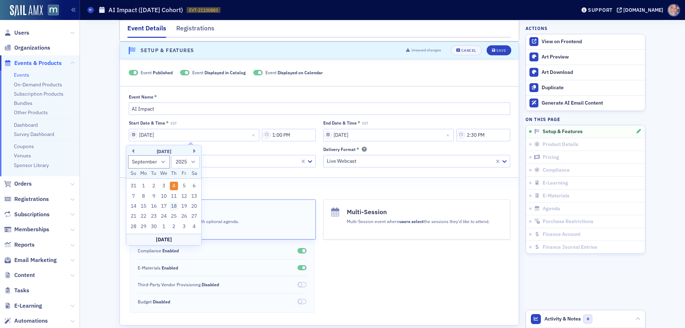
click at [177, 205] on div "18" at bounding box center [174, 206] width 9 height 9
type input "09/18/2025"
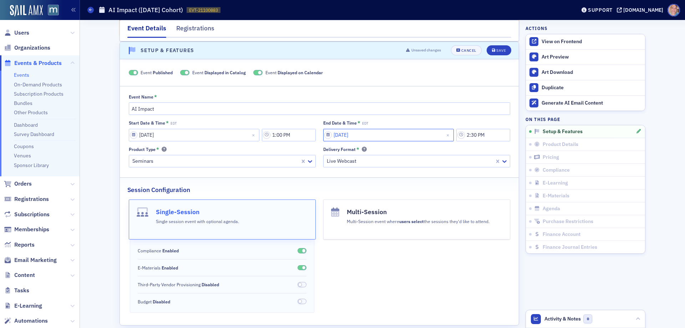
click at [386, 136] on input "09/18/2025" at bounding box center [388, 135] width 131 height 12
select select "8"
select select "2025"
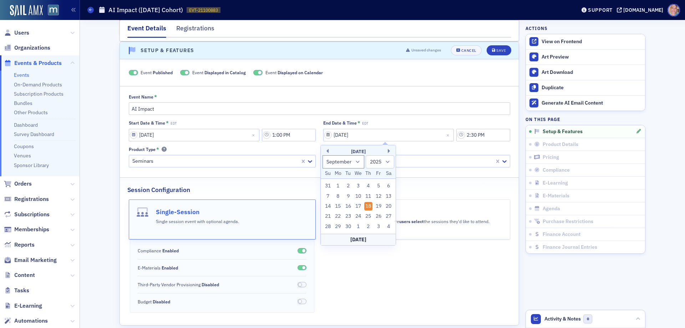
drag, startPoint x: 379, startPoint y: 203, endPoint x: 434, endPoint y: 165, distance: 66.6
click at [379, 203] on div "19" at bounding box center [378, 206] width 9 height 9
type input "09/19/2025"
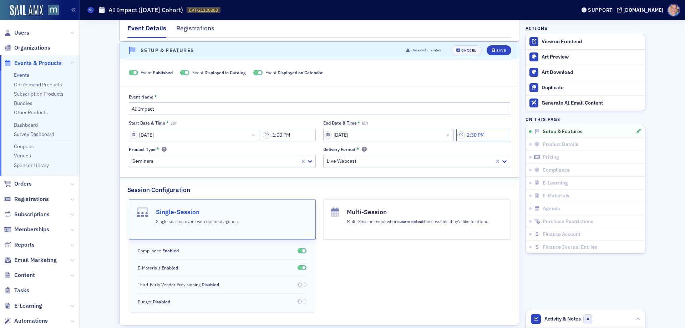
click at [478, 135] on input "2:30 PM" at bounding box center [483, 135] width 54 height 12
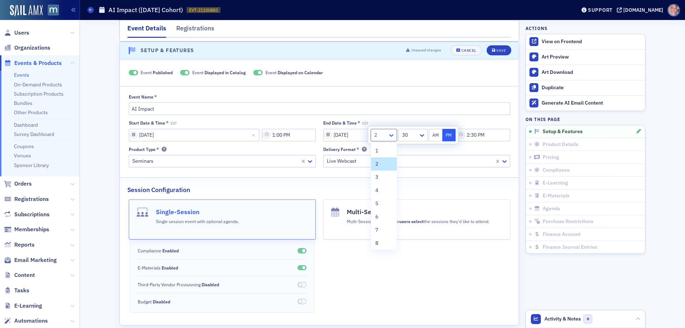
click at [389, 134] on icon at bounding box center [391, 135] width 7 height 7
drag, startPoint x: 386, startPoint y: 176, endPoint x: 453, endPoint y: 140, distance: 76.0
click at [386, 176] on div "3" at bounding box center [383, 176] width 17 height 7
type input "3:30 PM"
click at [492, 50] on icon "submit" at bounding box center [494, 51] width 4 height 4
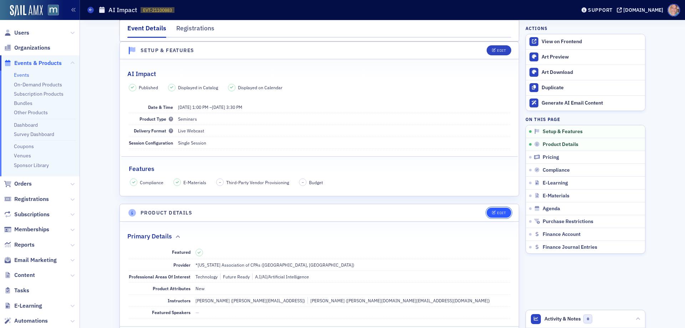
click at [497, 213] on div "Edit" at bounding box center [501, 213] width 9 height 4
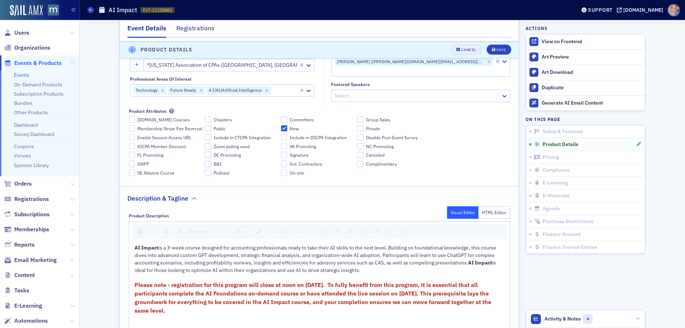
scroll to position [377, 0]
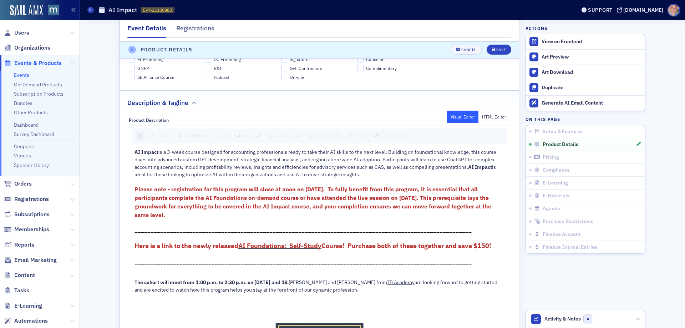
drag, startPoint x: 163, startPoint y: 146, endPoint x: 234, endPoint y: 134, distance: 71.4
click at [163, 149] on span "is a 3-week course designed for accounting professionals ready to take their AI…" at bounding box center [315, 159] width 363 height 21
drag, startPoint x: 171, startPoint y: 147, endPoint x: 214, endPoint y: 134, distance: 45.6
click at [171, 149] on span "is a 2-day event designed for accounting professionals ready to take their AI s…" at bounding box center [318, 159] width 369 height 21
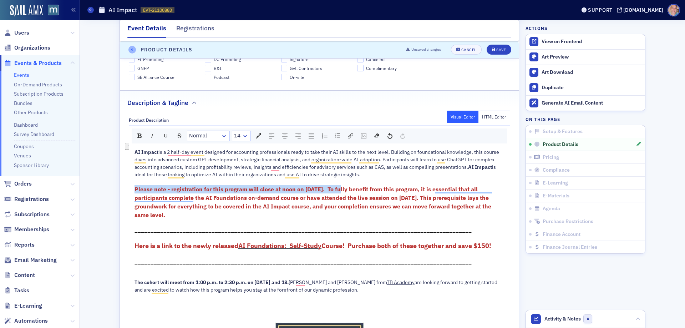
drag, startPoint x: 340, startPoint y: 183, endPoint x: 128, endPoint y: 185, distance: 211.6
click at [129, 185] on div "AI Impact is a 2 half-day event designed for accounting professionals ready to …" at bounding box center [319, 264] width 381 height 236
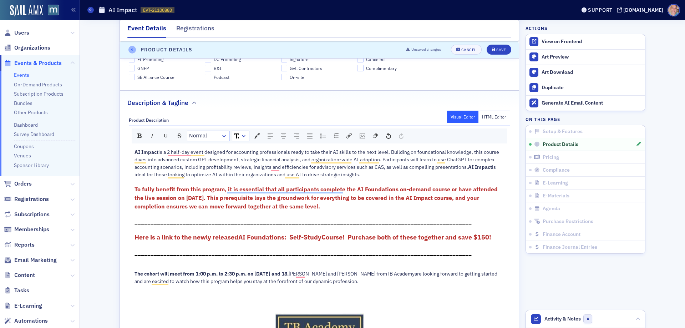
click at [493, 186] on span "To fully benefit from this program, it is essential that all participants compl…" at bounding box center [316, 198] width 365 height 24
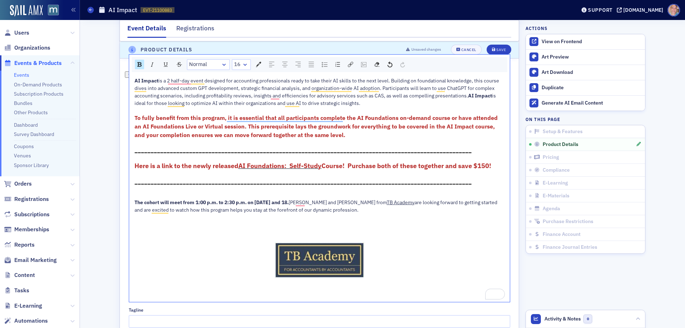
drag, startPoint x: 311, startPoint y: 197, endPoint x: 132, endPoint y: 197, distance: 178.7
click at [134, 199] on span "The cohort will meet from 1:00 p.m. to 2:30 p.m. on September 4, 11 and 18." at bounding box center [211, 202] width 154 height 6
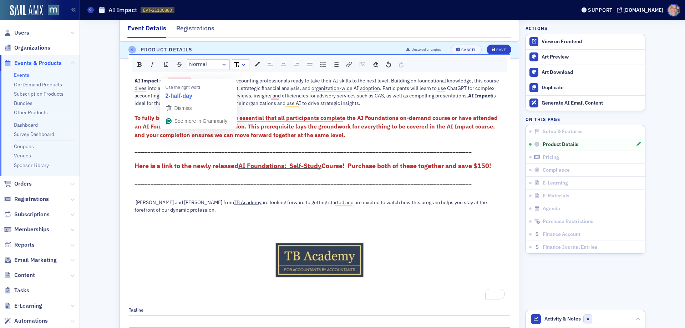
click at [172, 77] on span "is a 2 half-day event designed for accounting professionals ready to take their…" at bounding box center [317, 87] width 366 height 21
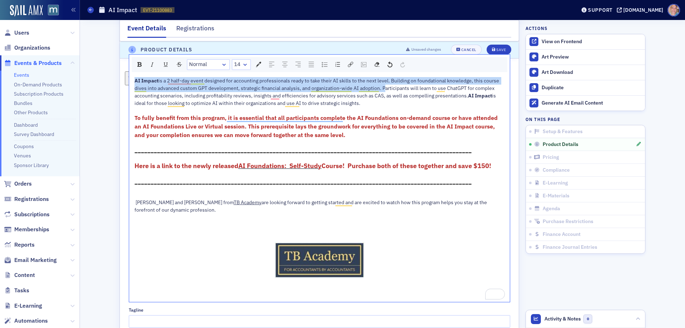
drag, startPoint x: 132, startPoint y: 75, endPoint x: 376, endPoint y: 81, distance: 244.5
click at [379, 82] on div "AI Impact is a 2 half-day event designed for accounting professionals ready to …" at bounding box center [319, 108] width 370 height 62
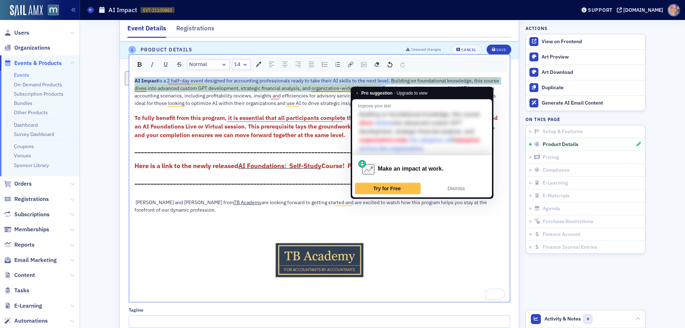
copy div "AI Impact is a 2 half-day event designed for accounting professionals ready to …"
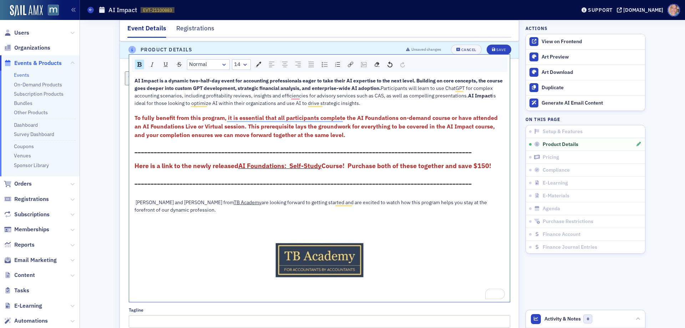
drag, startPoint x: 156, startPoint y: 75, endPoint x: 398, endPoint y: 81, distance: 242.3
click at [398, 81] on div "AI Impact is a dynamic two-half-day event for accounting professionals eager to…" at bounding box center [319, 108] width 370 height 62
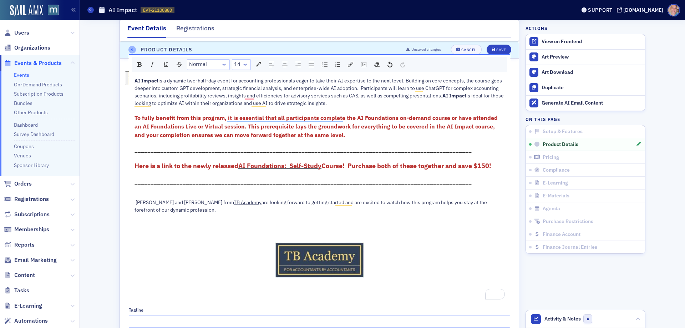
click at [205, 89] on span "is a dynamic two-half-day event for accounting professionals eager to take thei…" at bounding box center [318, 87] width 369 height 21
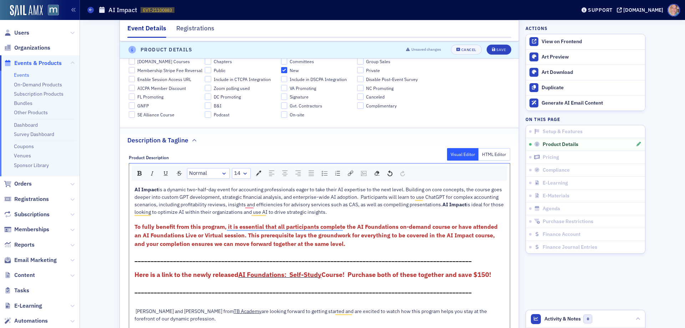
scroll to position [270, 0]
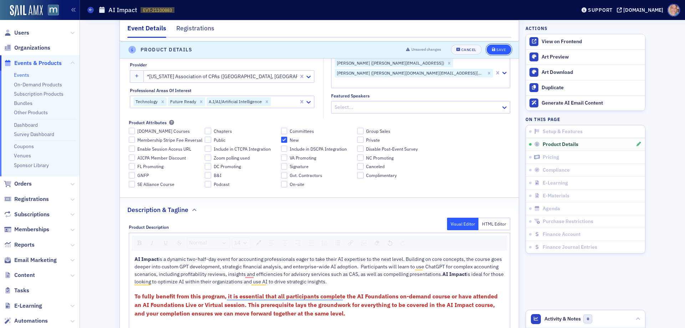
click at [496, 50] on div "Save" at bounding box center [501, 50] width 10 height 4
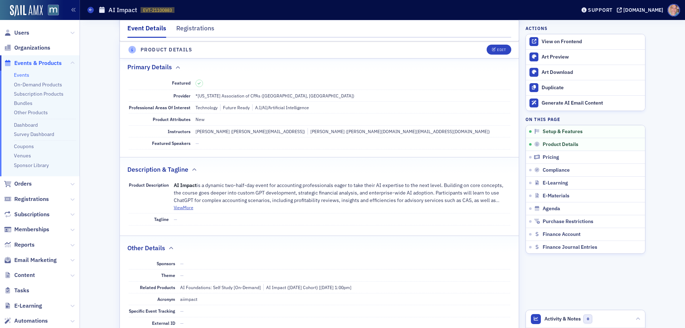
scroll to position [199, 0]
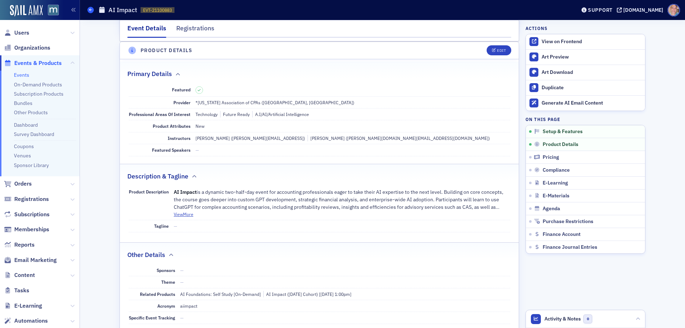
click at [88, 10] on span at bounding box center [90, 10] width 6 height 6
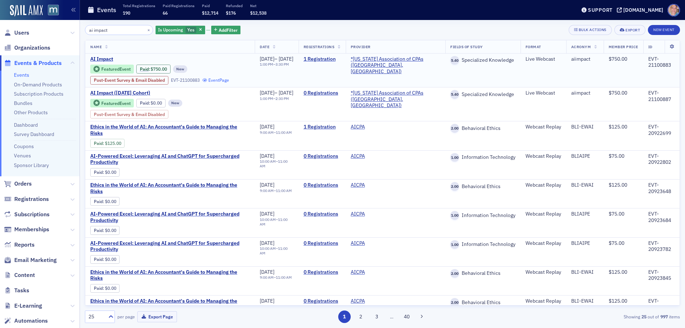
click at [222, 78] on link "Event Page" at bounding box center [215, 79] width 27 height 5
click at [20, 105] on link "Bundles" at bounding box center [23, 103] width 19 height 6
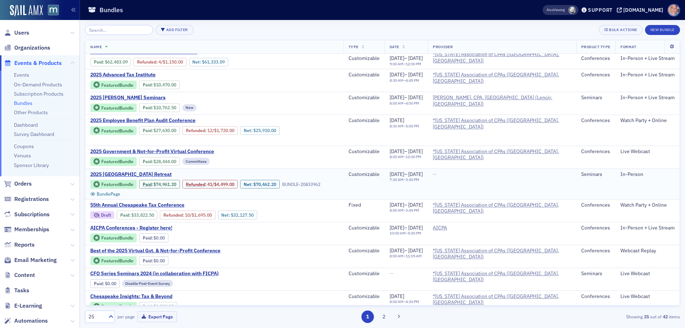
scroll to position [382, 0]
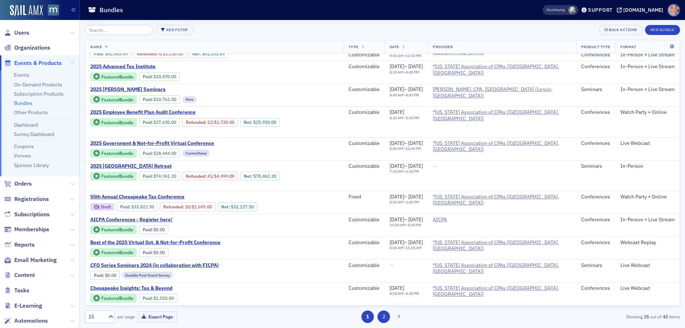
click at [386, 317] on button "2" at bounding box center [383, 316] width 12 height 12
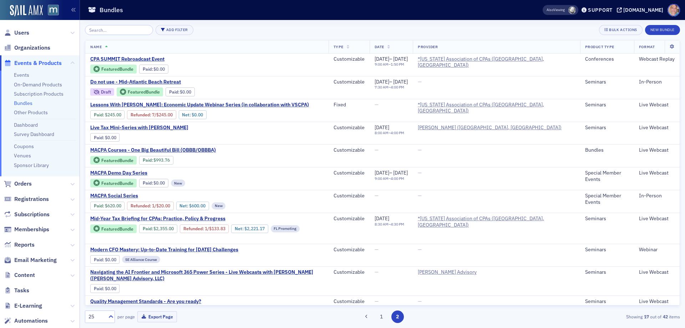
click at [380, 320] on button "1" at bounding box center [381, 316] width 12 height 12
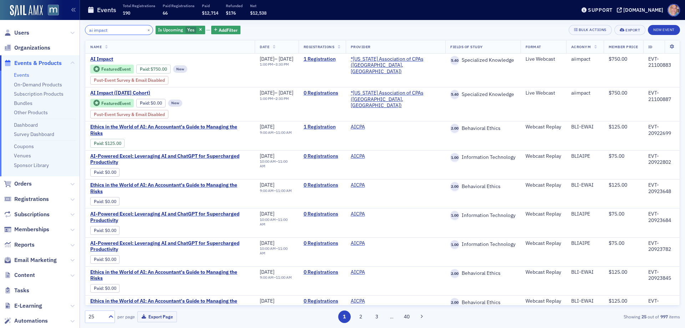
drag, startPoint x: 124, startPoint y: 29, endPoint x: 0, endPoint y: 39, distance: 124.5
click at [12, 31] on div "Users Organizations Events & Products Events On-Demand Products Subscription Pr…" at bounding box center [342, 164] width 685 height 328
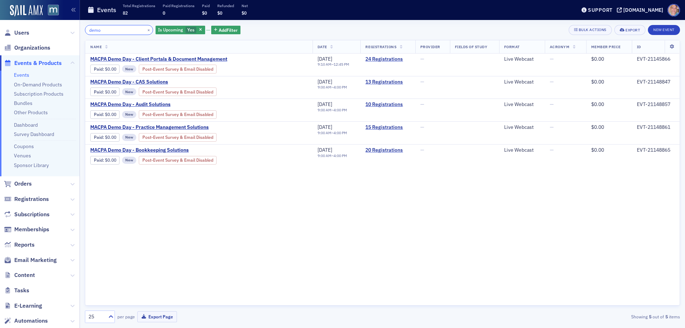
type input "demo"
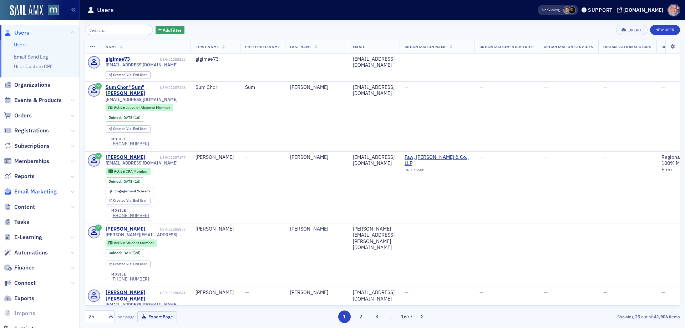
click at [42, 189] on span "Email Marketing" at bounding box center [35, 192] width 42 height 8
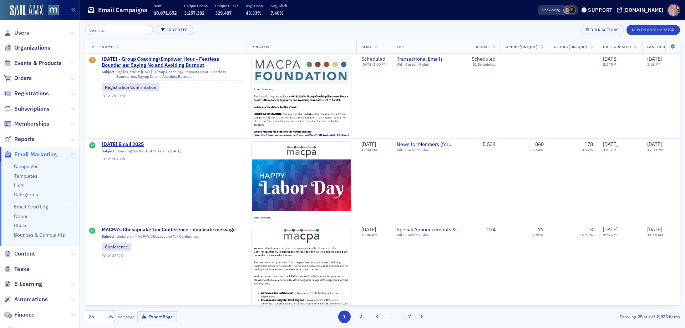
click at [31, 165] on link "Campaigns" at bounding box center [26, 166] width 25 height 6
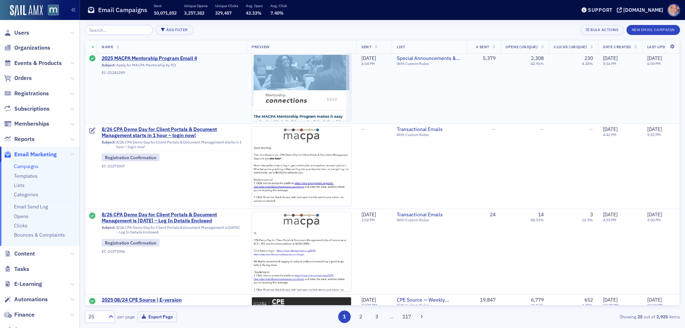
scroll to position [1320, 0]
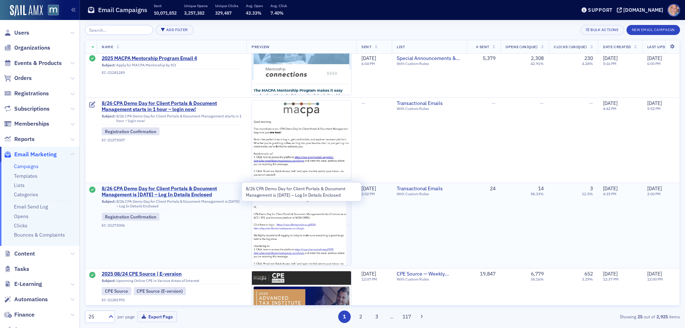
click at [171, 197] on span "8/26 CPA Demo Day for Client Portals & Document Management is [DATE] – Log In D…" at bounding box center [172, 192] width 140 height 12
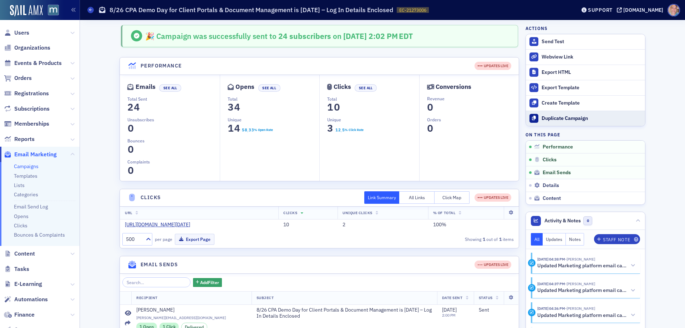
click at [559, 117] on div "Duplicate Campaign" at bounding box center [592, 118] width 100 height 6
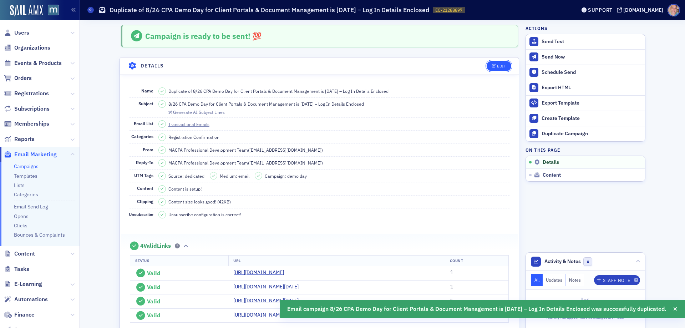
click at [497, 66] on div "Edit" at bounding box center [501, 66] width 9 height 4
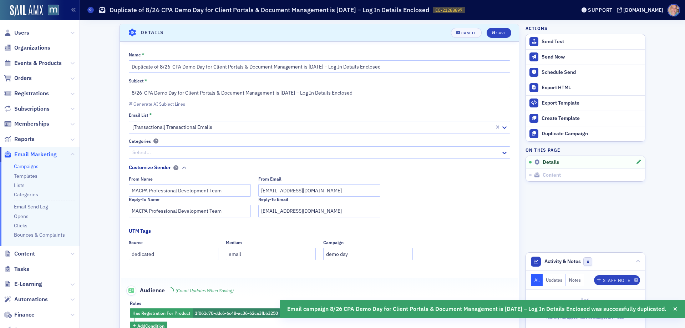
scroll to position [34, 0]
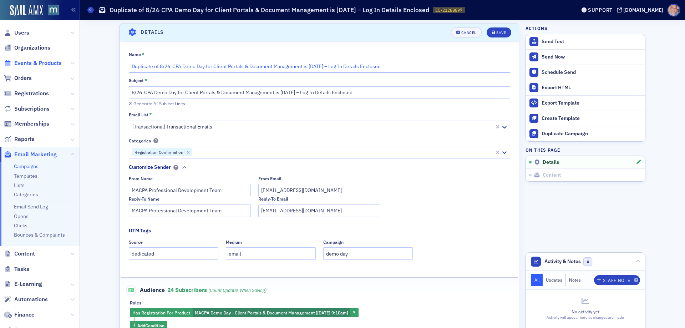
drag, startPoint x: 167, startPoint y: 66, endPoint x: 52, endPoint y: 65, distance: 115.6
click at [60, 66] on div "Users Organizations Events & Products Orders Registrations Subscriptions Member…" at bounding box center [342, 164] width 685 height 328
type input "9/3 CPA Demo Day for Client Portals & Document Management is [DATE] – Log In De…"
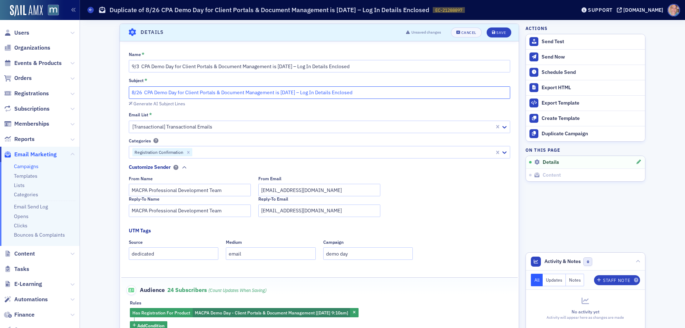
drag, startPoint x: 139, startPoint y: 92, endPoint x: 91, endPoint y: 93, distance: 47.5
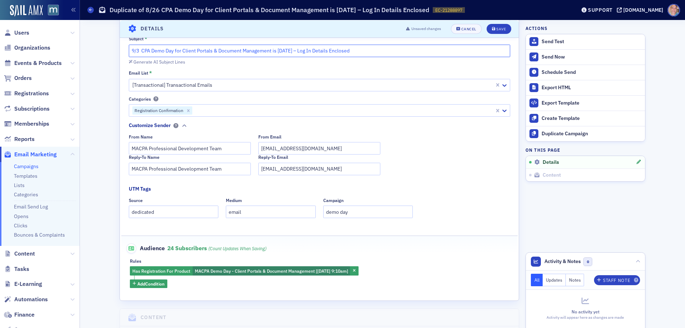
scroll to position [69, 0]
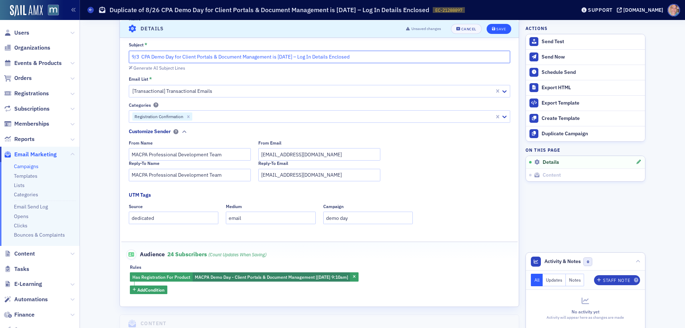
type input "9/3 CPA Demo Day for Client Portals & Document Management is [DATE] – Log In De…"
click at [496, 29] on div "Save" at bounding box center [501, 29] width 10 height 4
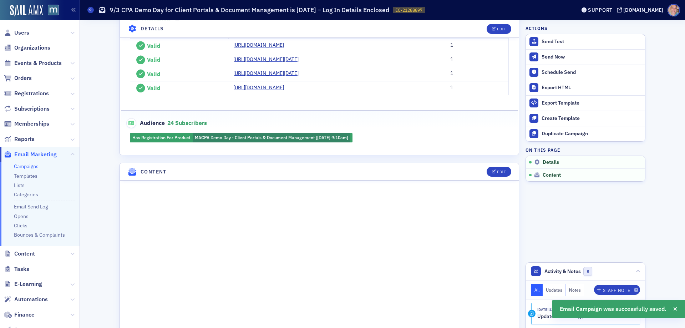
scroll to position [355, 0]
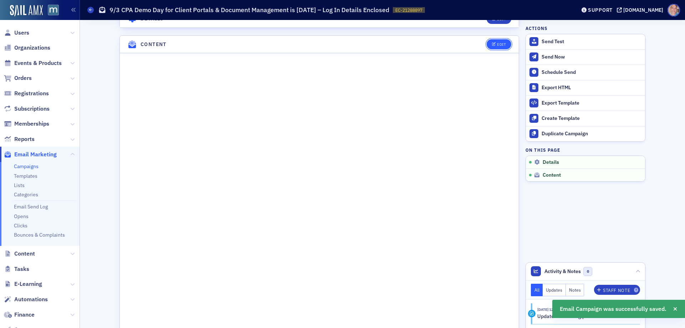
click at [494, 46] on span "Edit" at bounding box center [499, 44] width 14 height 4
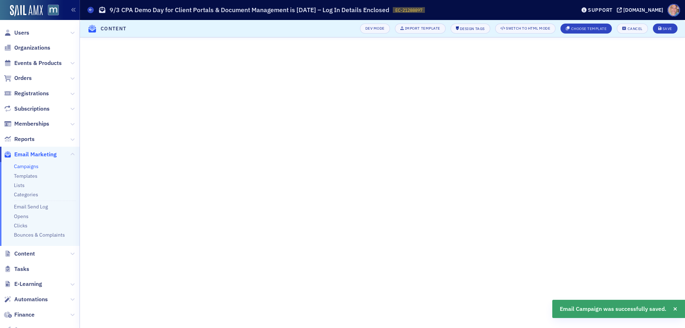
scroll to position [86, 0]
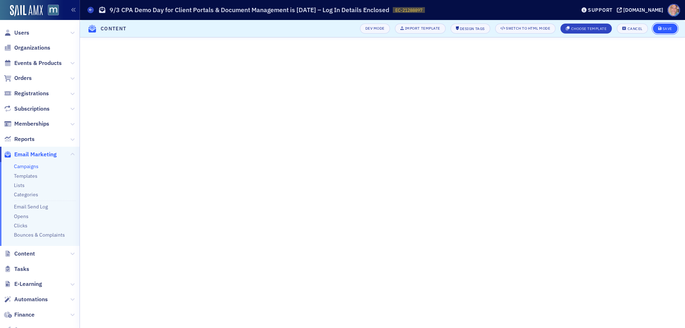
click at [667, 27] on div "Save" at bounding box center [667, 29] width 10 height 4
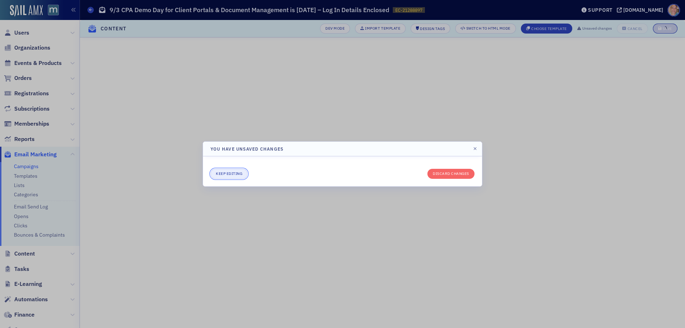
click at [226, 172] on button "Keep editing" at bounding box center [228, 174] width 37 height 10
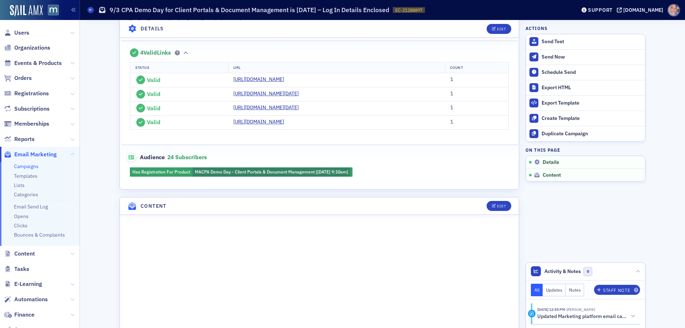
scroll to position [285, 0]
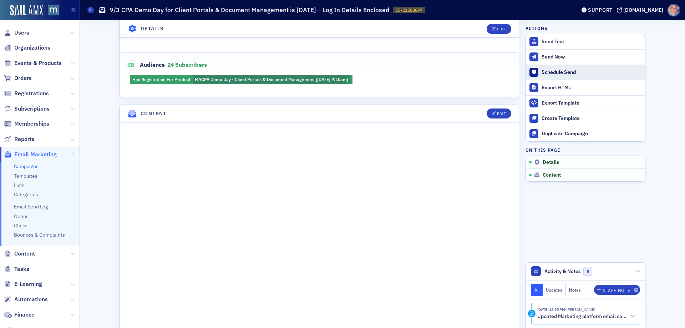
click at [562, 71] on div "Schedule Send" at bounding box center [592, 72] width 100 height 6
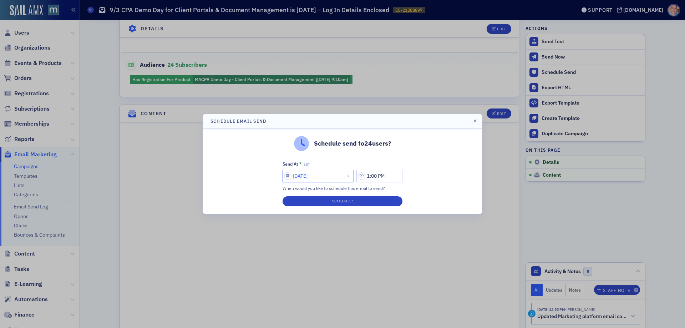
click at [288, 176] on input "[DATE]" at bounding box center [318, 176] width 71 height 12
select select "7"
select select "2025"
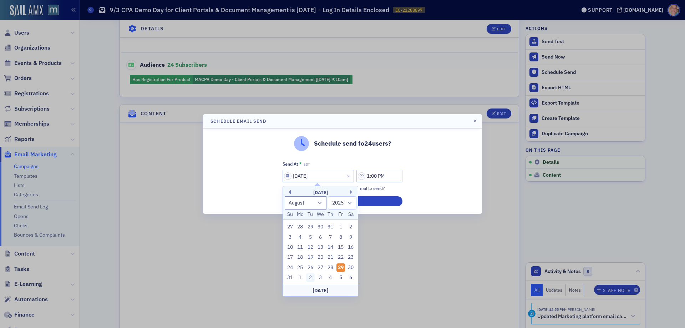
click at [311, 278] on div "2" at bounding box center [310, 277] width 9 height 9
type input "[DATE]"
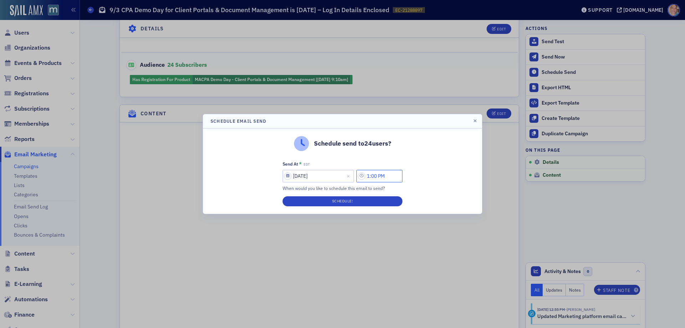
click at [387, 176] on input "1:00 PM" at bounding box center [379, 176] width 46 height 12
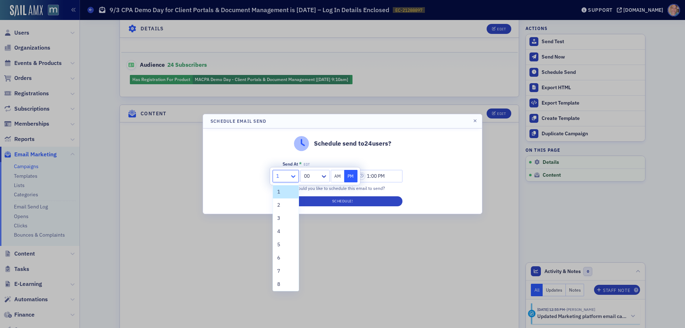
click at [294, 175] on icon at bounding box center [293, 176] width 7 height 7
click at [283, 203] on div "2" at bounding box center [285, 204] width 17 height 7
type input "2:00 PM"
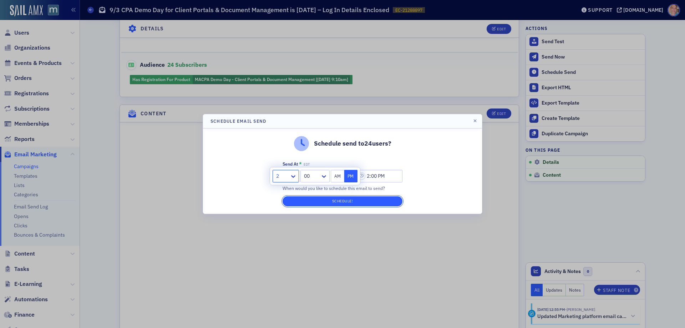
click at [350, 198] on button "Schedule!" at bounding box center [343, 201] width 120 height 10
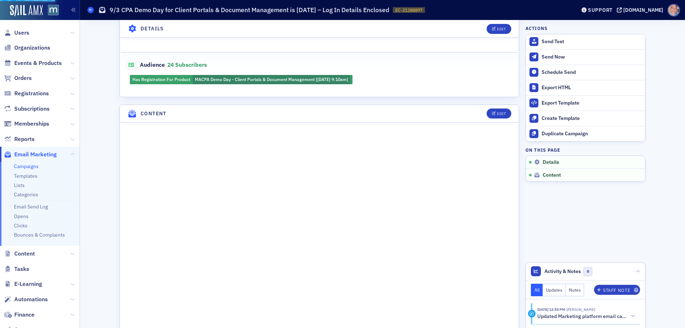
click at [88, 10] on span at bounding box center [90, 10] width 6 height 6
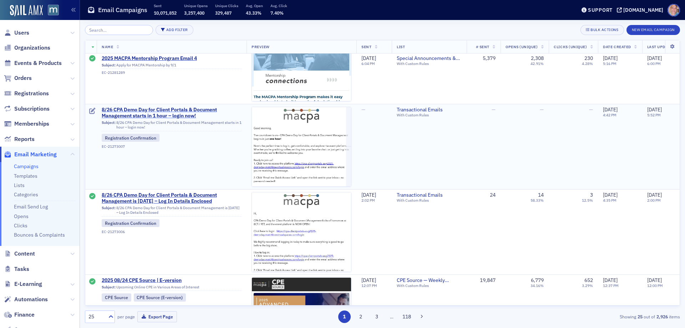
scroll to position [1356, 0]
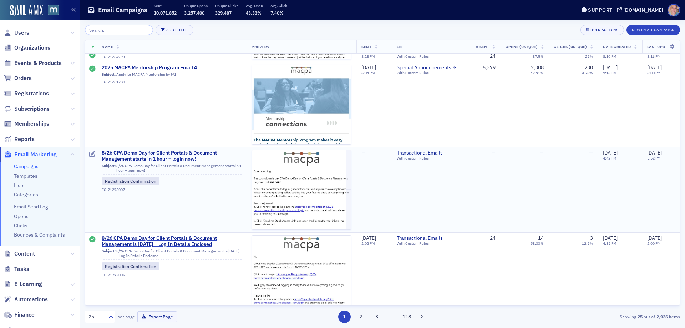
click at [93, 154] on icon at bounding box center [92, 154] width 6 height 6
click at [127, 154] on span "8/26 CPA Demo Day for Client Portals & Document Management starts in 1 hour – l…" at bounding box center [172, 156] width 140 height 12
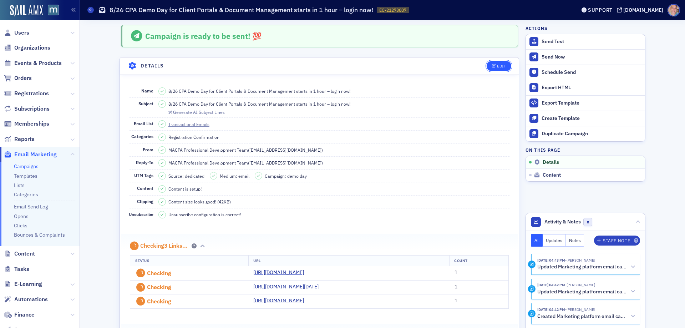
click at [498, 65] on div "Edit" at bounding box center [501, 66] width 9 height 4
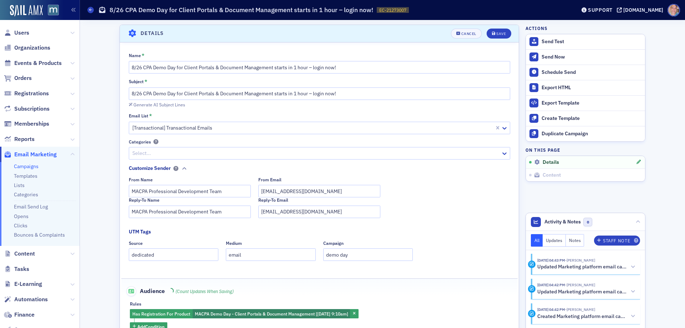
scroll to position [34, 0]
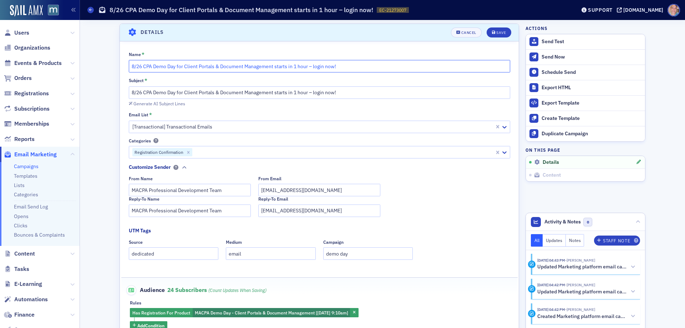
drag, startPoint x: 117, startPoint y: 67, endPoint x: 64, endPoint y: 69, distance: 52.5
click at [75, 69] on div "Users Organizations Events & Products Orders Registrations Subscriptions Member…" at bounding box center [342, 164] width 685 height 328
type input "9/3 CPA Demo Day for Client Portals & Document Management starts in 1 hour – lo…"
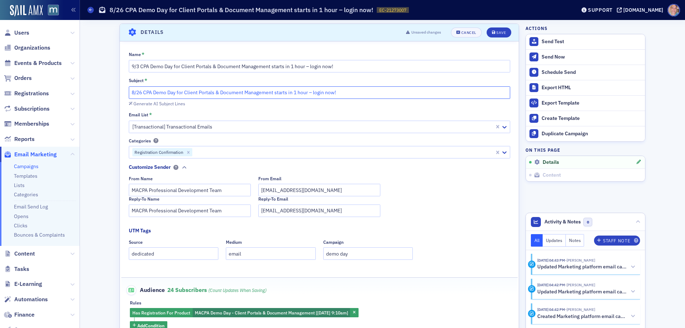
drag, startPoint x: 138, startPoint y: 93, endPoint x: 104, endPoint y: 94, distance: 33.5
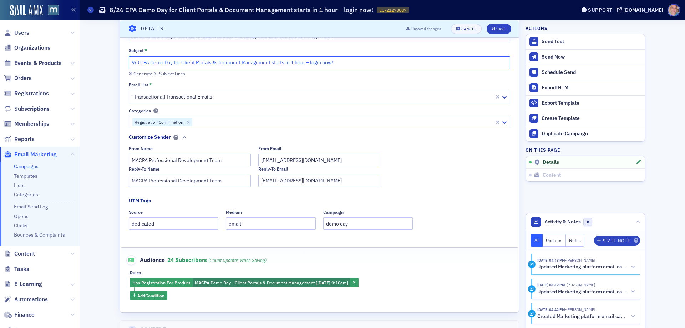
scroll to position [105, 0]
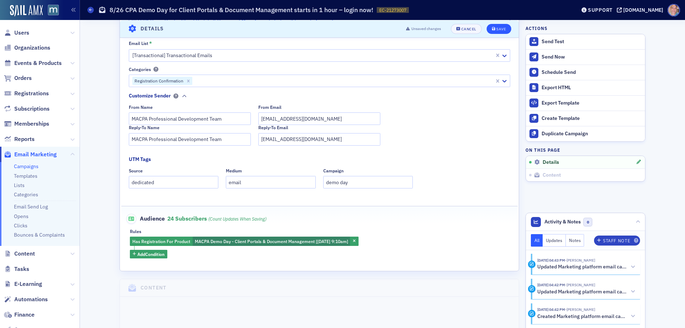
type input "9/3 CPA Demo Day for Client Portals & Document Management starts in 1 hour – lo…"
click at [496, 28] on div "Save" at bounding box center [501, 29] width 10 height 4
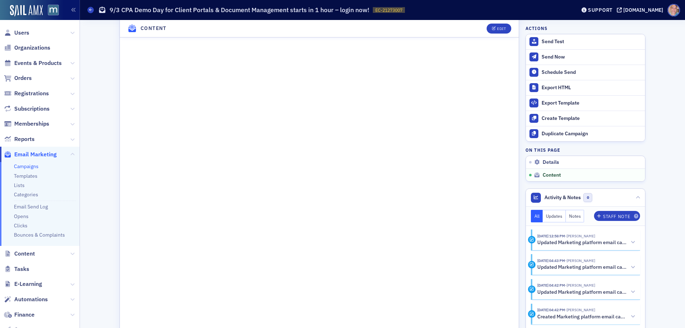
scroll to position [319, 0]
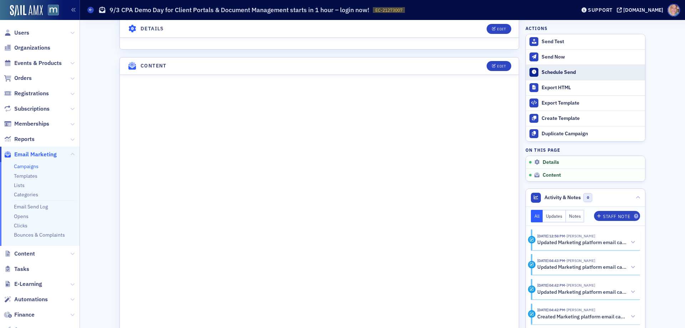
click at [555, 70] on div "Schedule Send" at bounding box center [592, 72] width 100 height 6
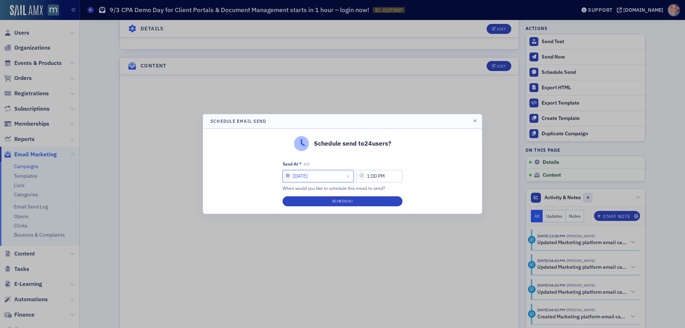
click at [288, 174] on input "[DATE]" at bounding box center [318, 176] width 71 height 12
select select "7"
select select "2025"
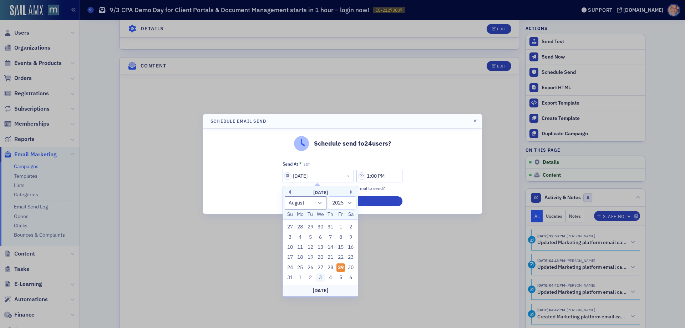
click at [322, 278] on div "3" at bounding box center [320, 277] width 9 height 9
type input "[DATE]"
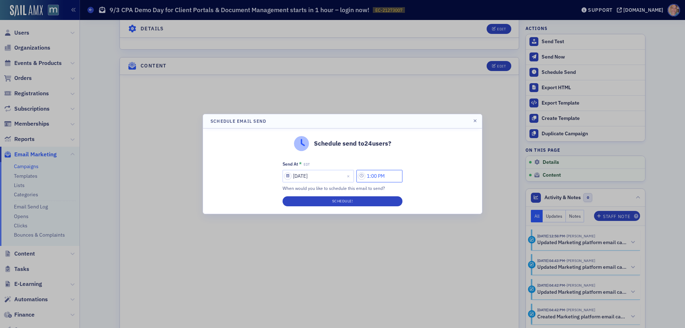
click at [375, 175] on input "1:00 PM" at bounding box center [379, 176] width 46 height 12
click at [290, 175] on icon at bounding box center [293, 176] width 7 height 7
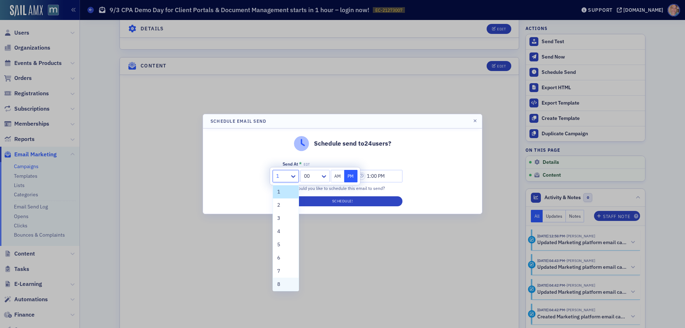
click at [285, 285] on div "8" at bounding box center [285, 283] width 17 height 7
click at [339, 176] on button "AM" at bounding box center [338, 176] width 14 height 12
type input "8:00 AM"
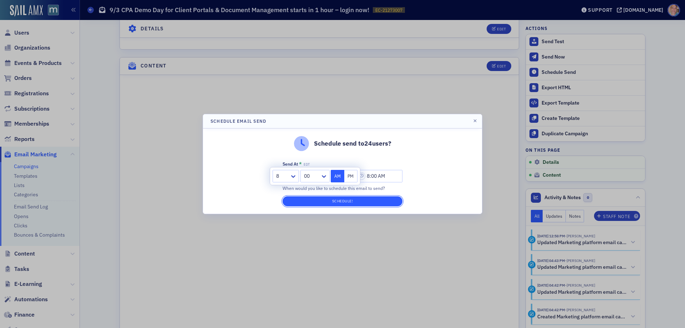
click at [341, 201] on button "Schedule!" at bounding box center [343, 201] width 120 height 10
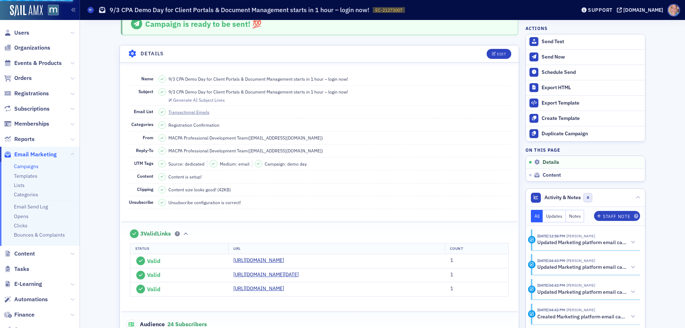
scroll to position [0, 0]
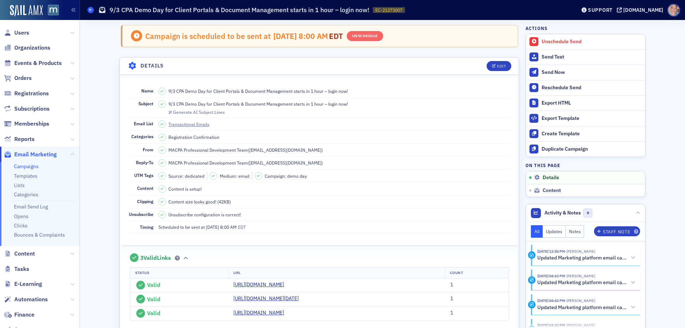
click at [88, 9] on span at bounding box center [90, 10] width 6 height 6
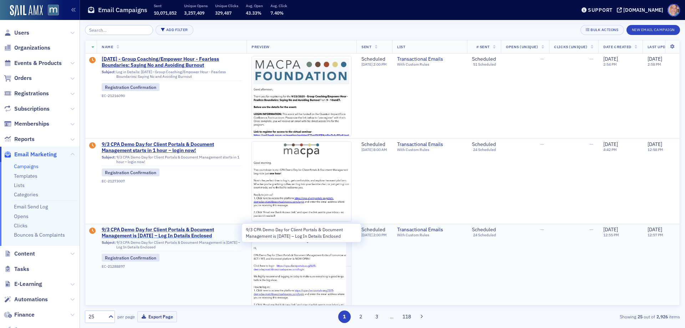
click at [123, 229] on span "9/3 CPA Demo Day for Client Portals & Document Management is [DATE] – Log In De…" at bounding box center [172, 233] width 140 height 12
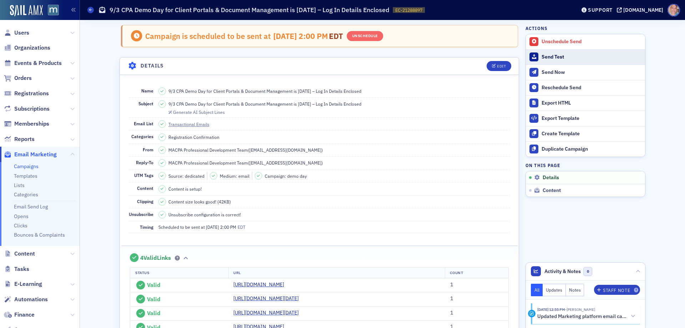
click at [554, 57] on div "Send Test" at bounding box center [592, 57] width 100 height 6
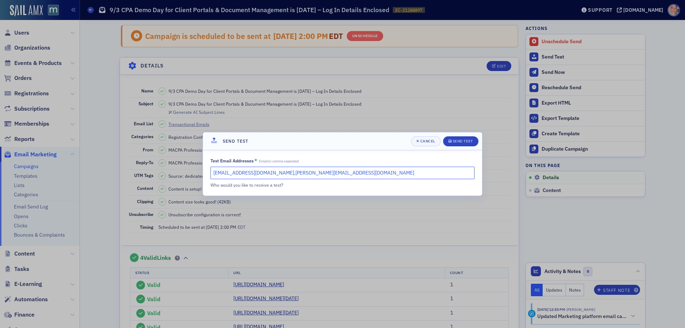
drag, startPoint x: 220, startPoint y: 172, endPoint x: 130, endPoint y: 172, distance: 91.0
click at [134, 172] on div "Send Test Cancel Send Test Test Email Addresses * Email(s) comma seperated [EMA…" at bounding box center [342, 164] width 685 height 328
paste input "[EMAIL_ADDRESS][PERSON_NAME][DOMAIN_NAME]"
type input "[EMAIL_ADDRESS][PERSON_NAME][DOMAIN_NAME]"
click at [455, 139] on div "Send Test" at bounding box center [463, 141] width 20 height 4
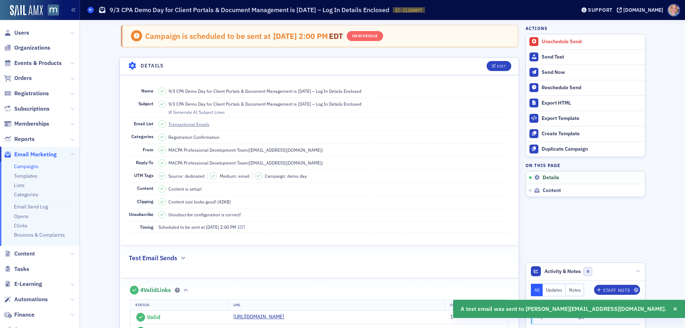
click at [91, 10] on icon at bounding box center [90, 9] width 3 height 3
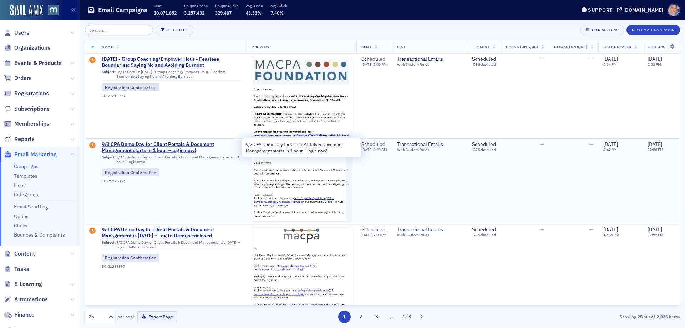
click at [158, 150] on span "9/3 CPA Demo Day for Client Portals & Document Management starts in 1 hour – lo…" at bounding box center [172, 147] width 140 height 12
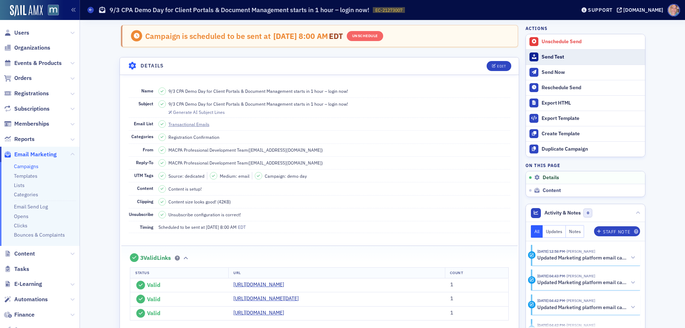
click at [553, 57] on div "Send Test" at bounding box center [592, 57] width 100 height 6
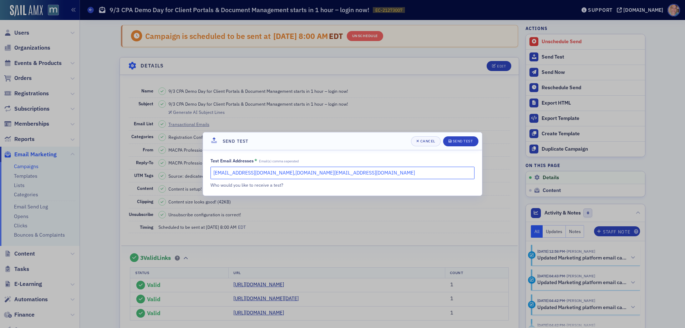
drag, startPoint x: 349, startPoint y: 172, endPoint x: 109, endPoint y: 183, distance: 240.0
click at [109, 183] on div "Send Test Cancel Send Test Test Email Addresses * Email(s) comma seperated [EMA…" at bounding box center [342, 164] width 685 height 328
paste input "text"
type input "[EMAIL_ADDRESS][PERSON_NAME][DOMAIN_NAME]"
click at [451, 141] on div "submit" at bounding box center [450, 141] width 4 height 6
